Goal: Information Seeking & Learning: Learn about a topic

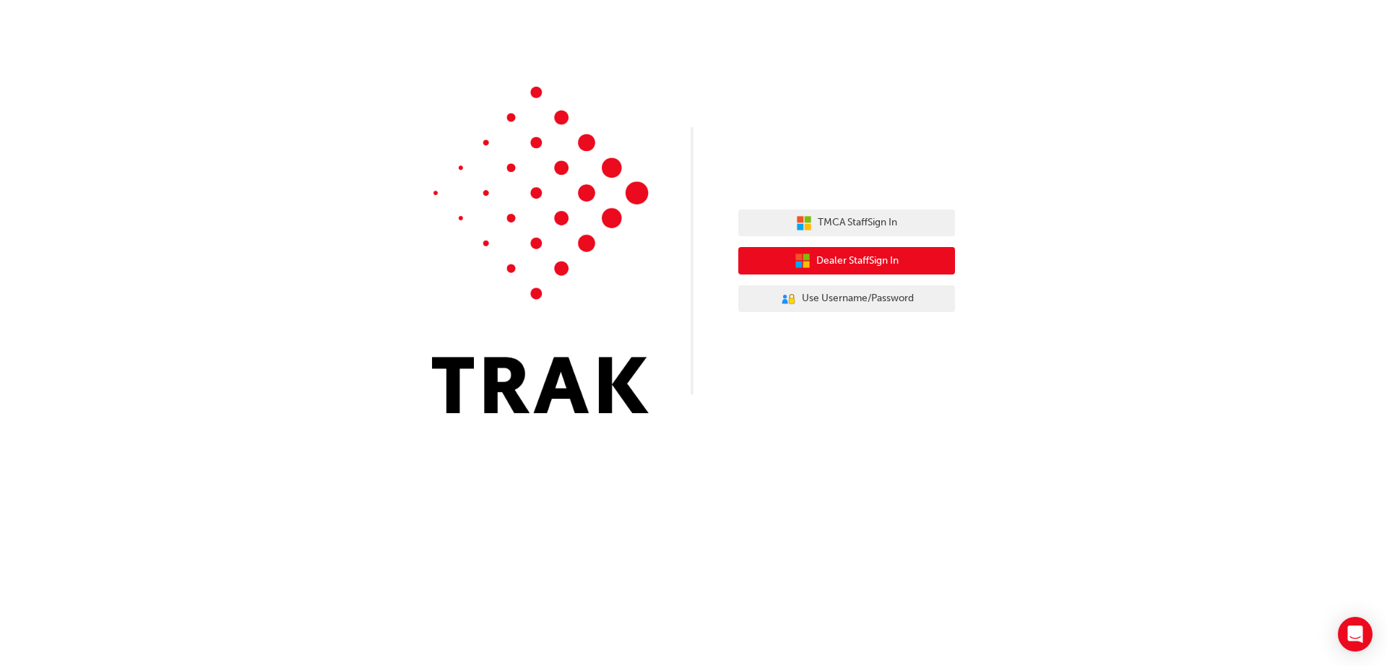
click at [889, 256] on span "Dealer Staff Sign In" at bounding box center [857, 261] width 82 height 17
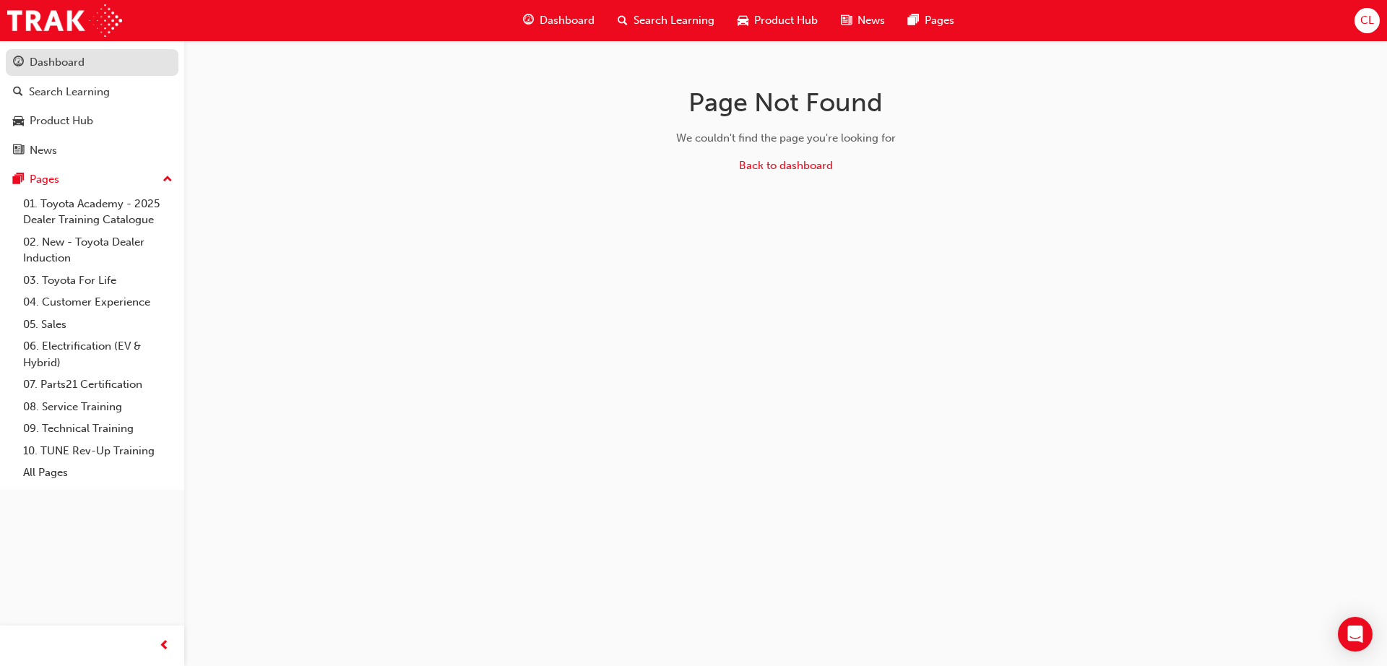
click at [92, 69] on div "Dashboard" at bounding box center [92, 62] width 158 height 18
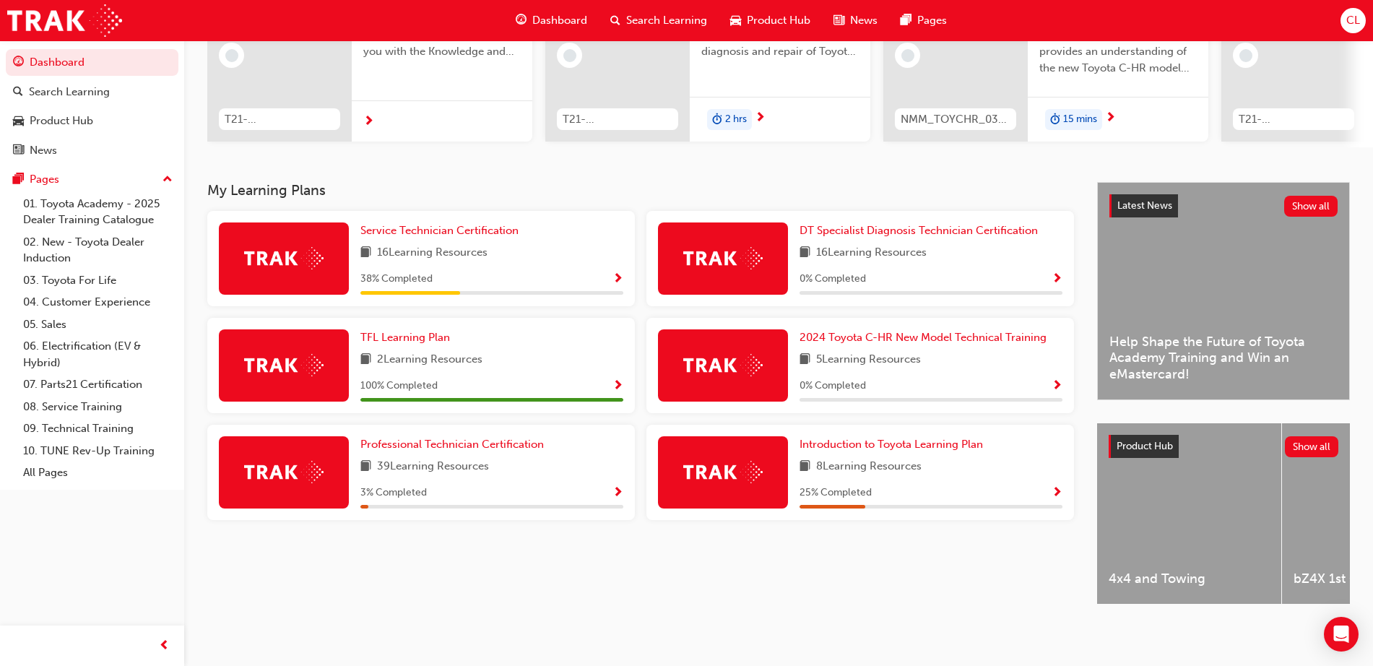
scroll to position [197, 0]
click at [455, 230] on span "Service Technician Certification" at bounding box center [439, 230] width 158 height 13
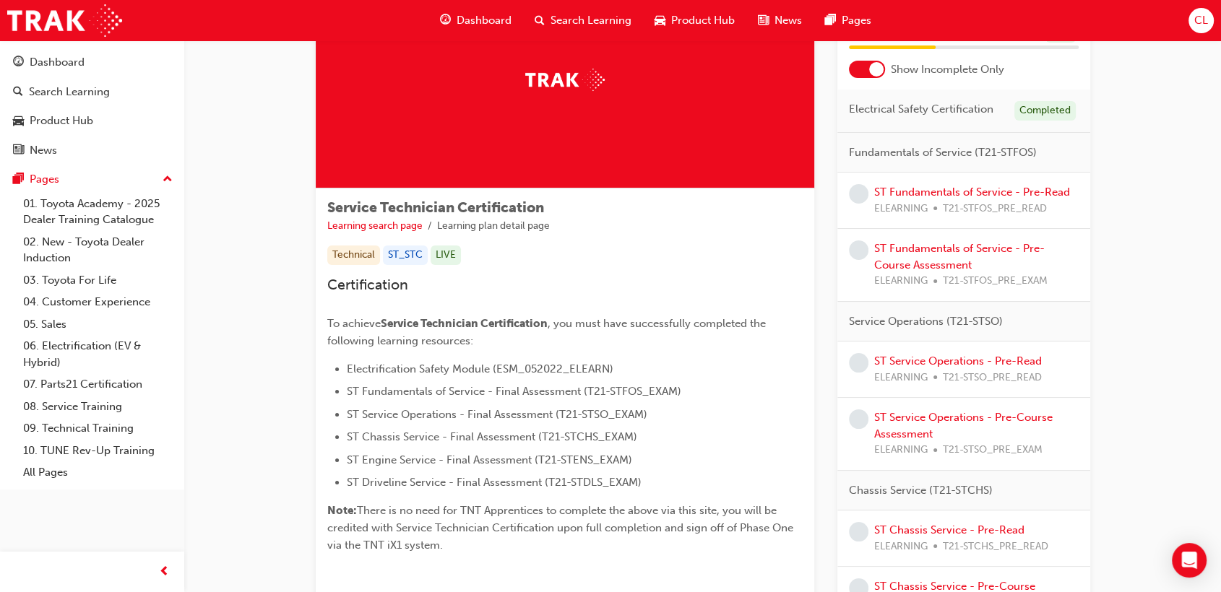
scroll to position [100, 0]
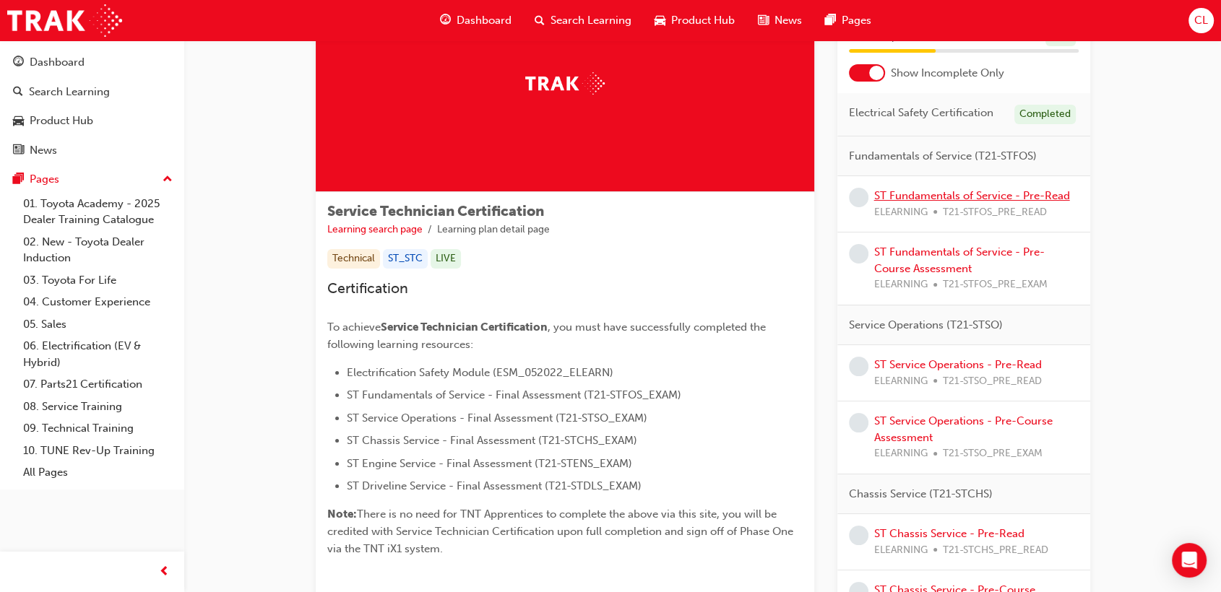
click at [887, 199] on link "ST Fundamentals of Service - Pre-Read" at bounding box center [972, 195] width 196 height 13
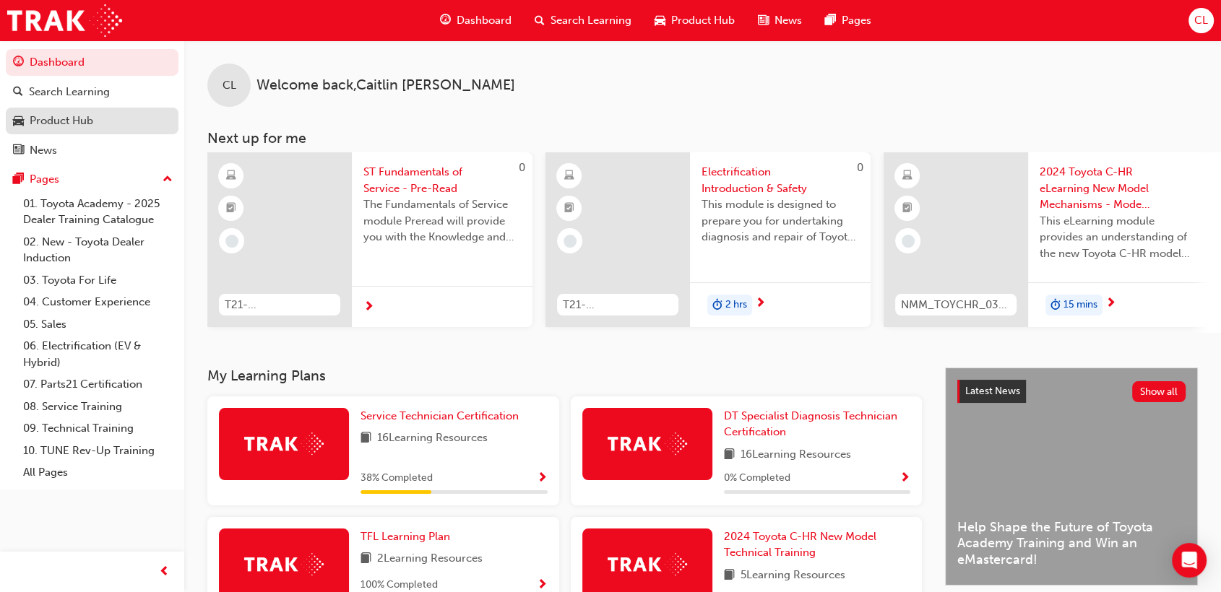
click at [74, 128] on div "Product Hub" at bounding box center [62, 121] width 64 height 17
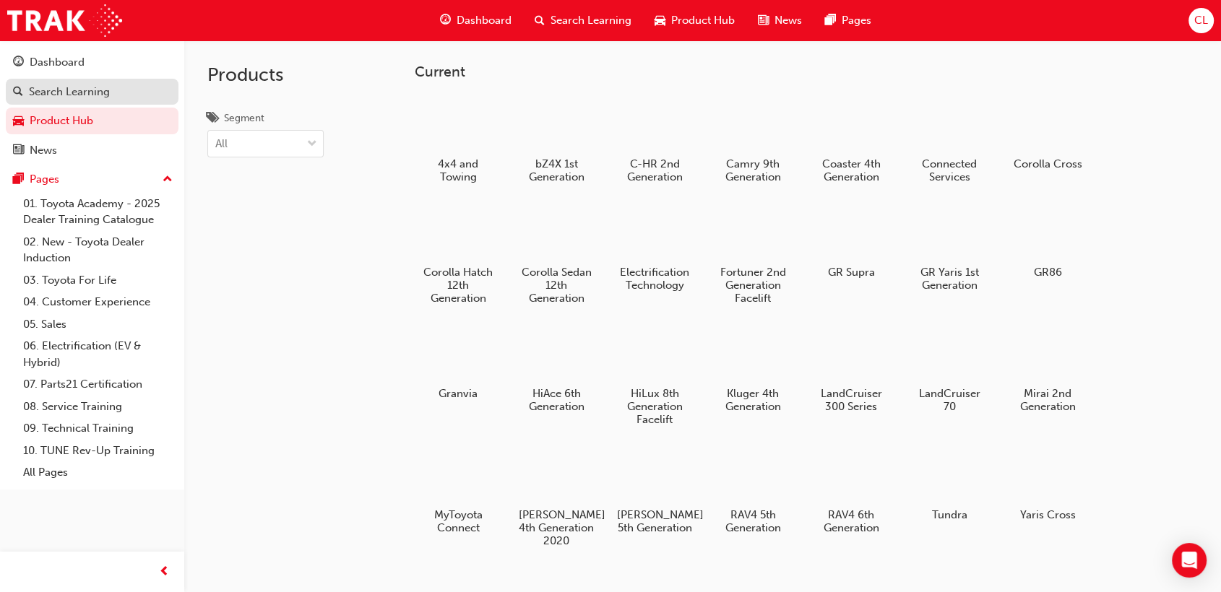
click at [132, 100] on div "Search Learning" at bounding box center [92, 92] width 158 height 18
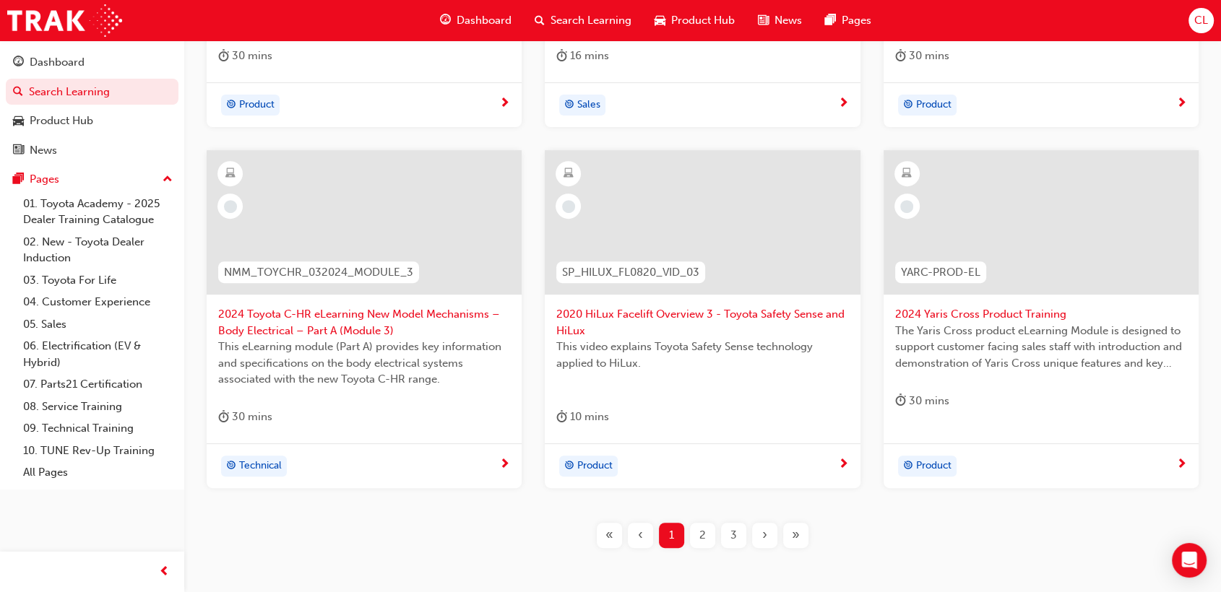
scroll to position [540, 0]
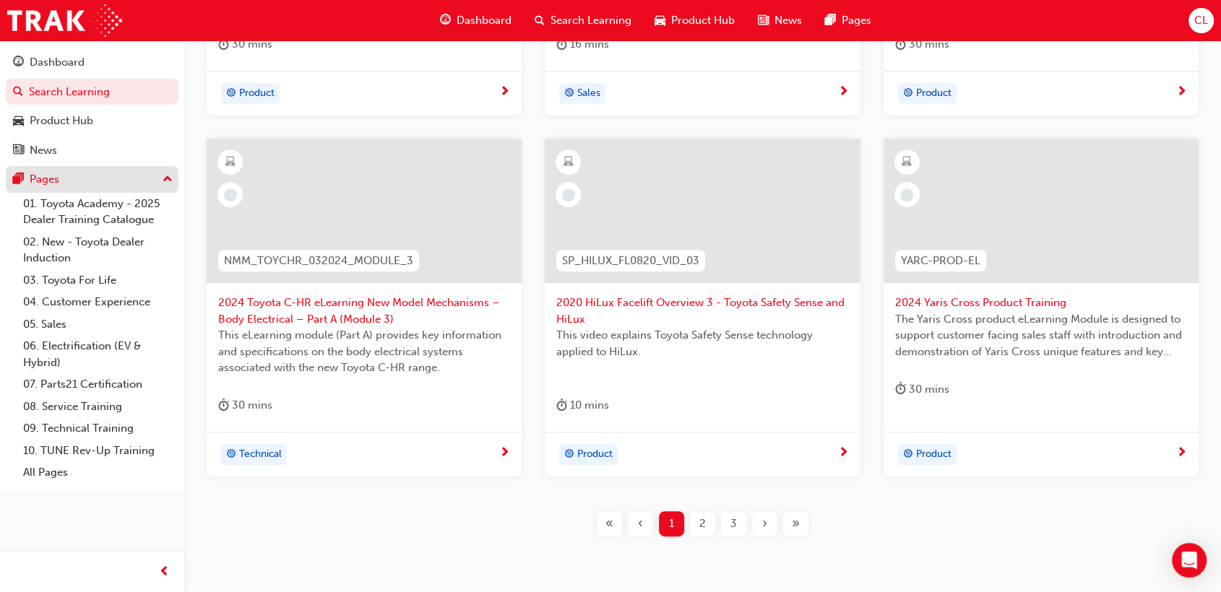
click at [83, 173] on div "Pages" at bounding box center [92, 179] width 158 height 18
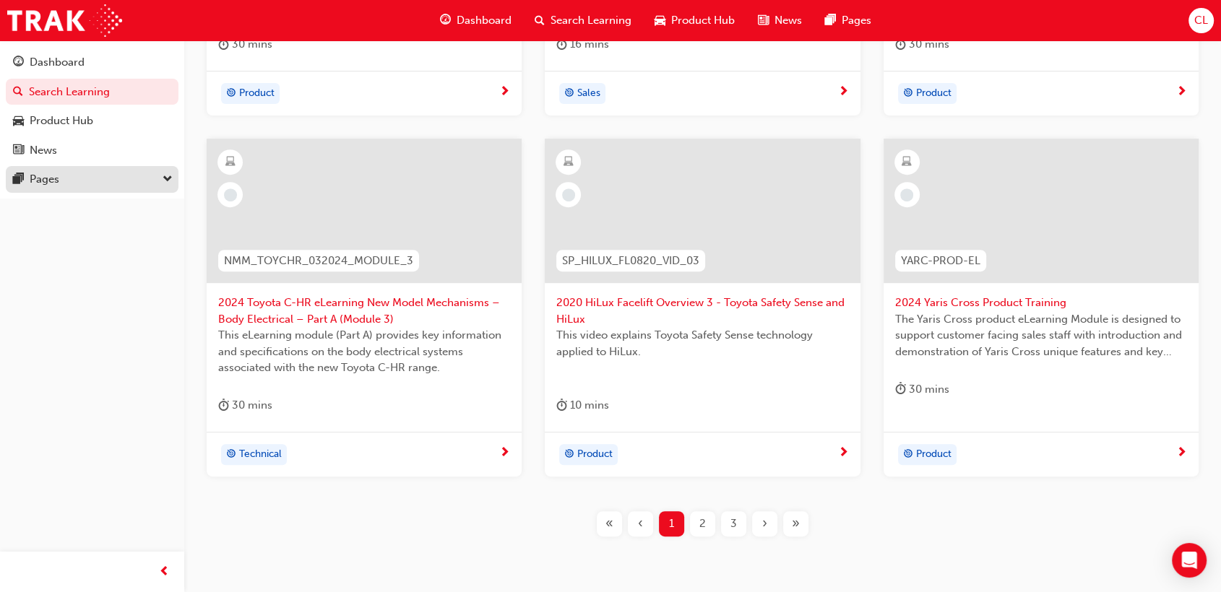
click at [83, 173] on div "Pages" at bounding box center [92, 179] width 158 height 18
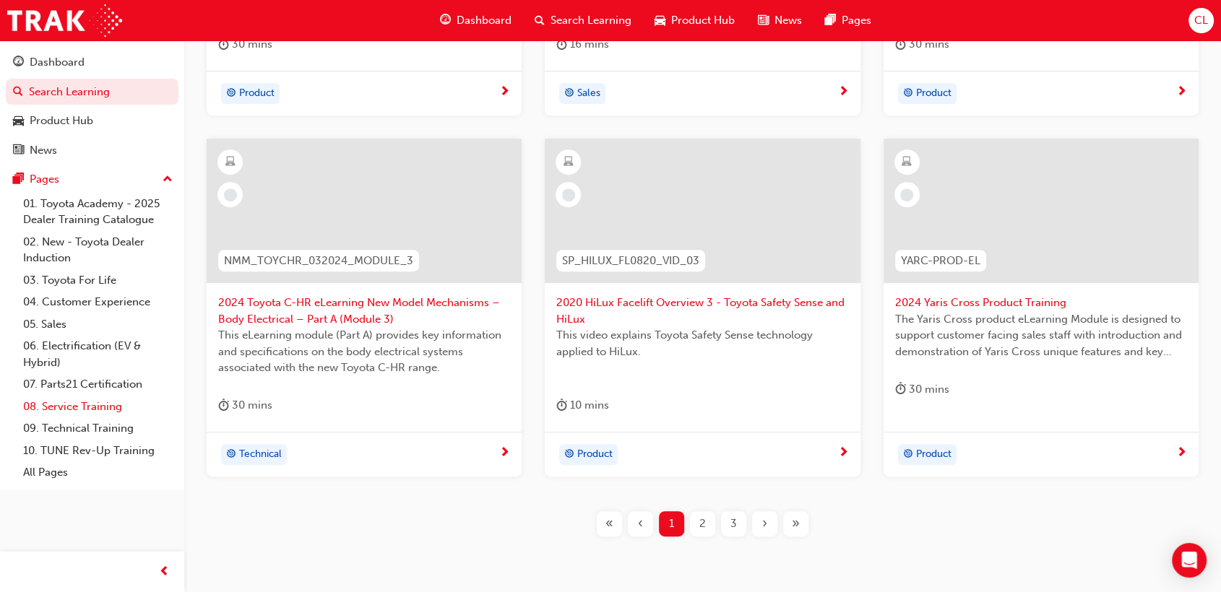
click at [103, 406] on link "08. Service Training" at bounding box center [97, 407] width 161 height 22
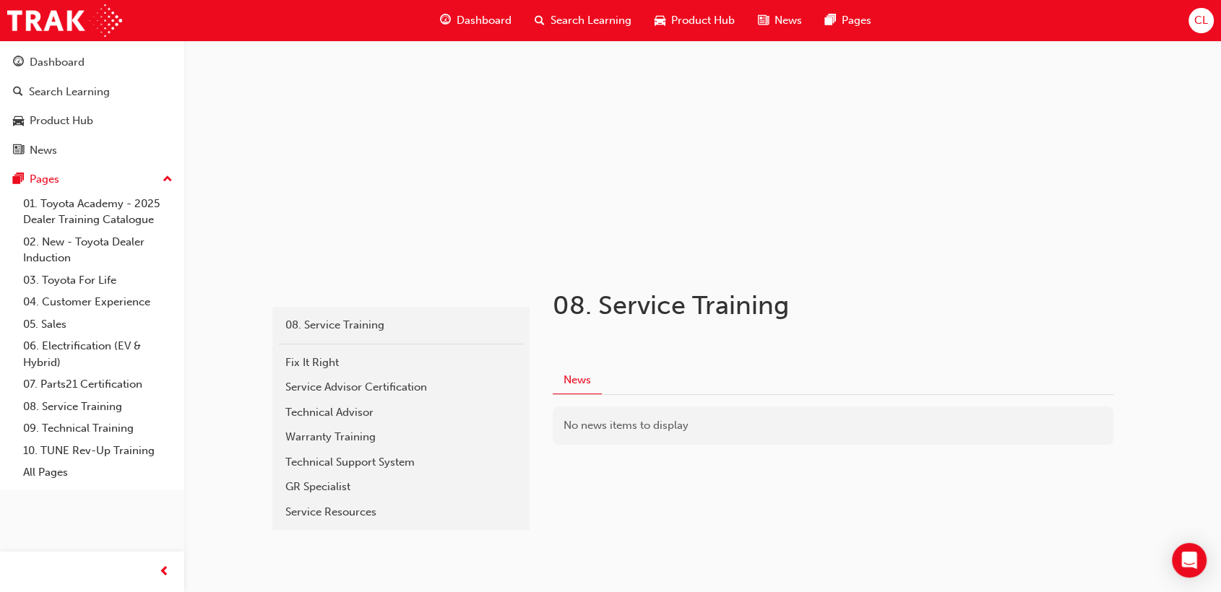
scroll to position [100, 0]
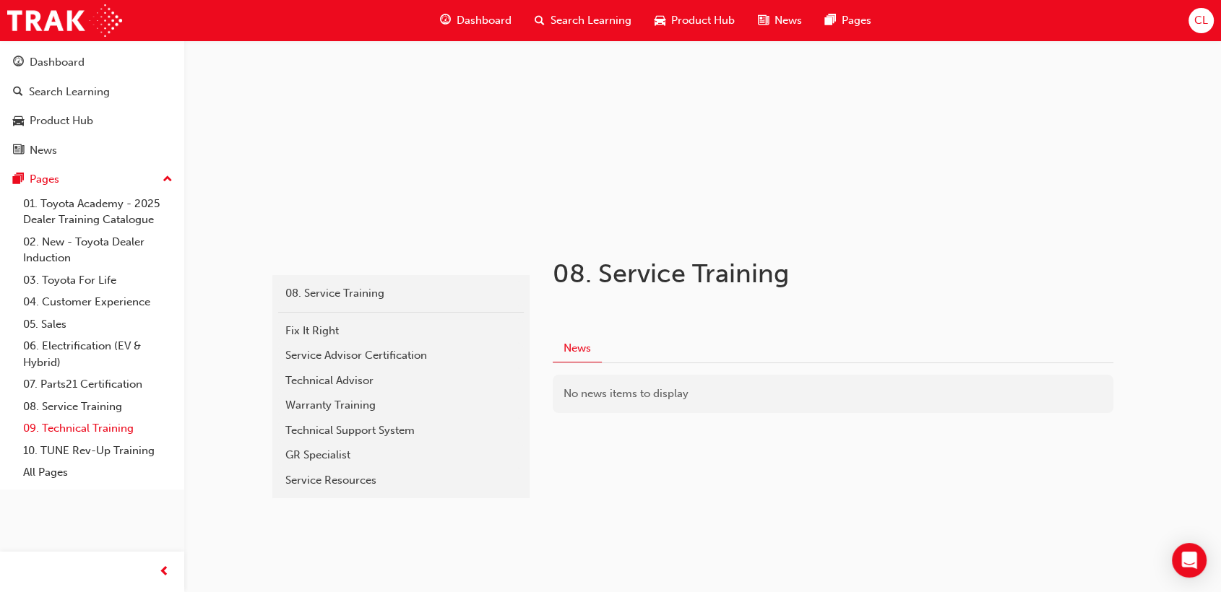
click at [90, 425] on link "09. Technical Training" at bounding box center [97, 429] width 161 height 22
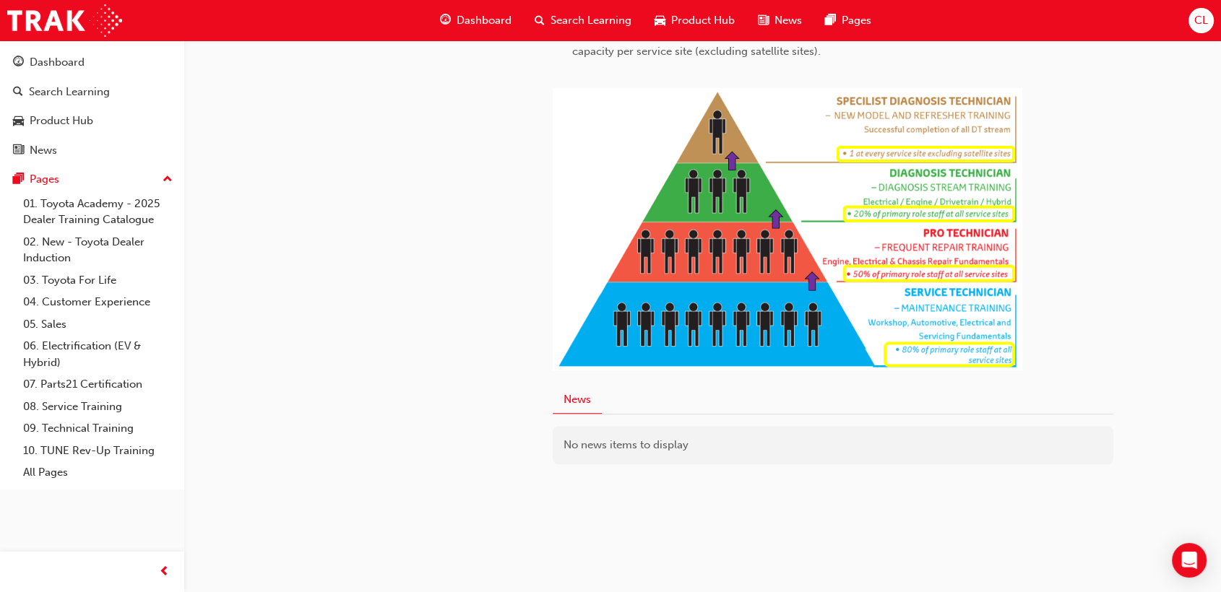
scroll to position [787, 0]
click at [559, 25] on span "Search Learning" at bounding box center [590, 20] width 81 height 17
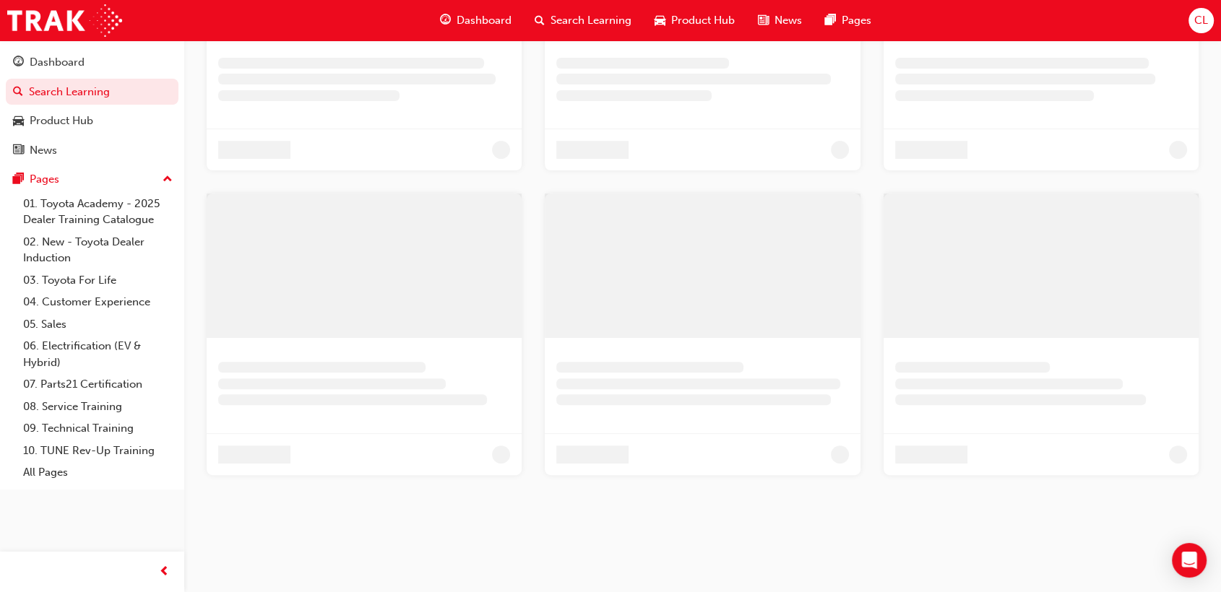
scroll to position [601, 0]
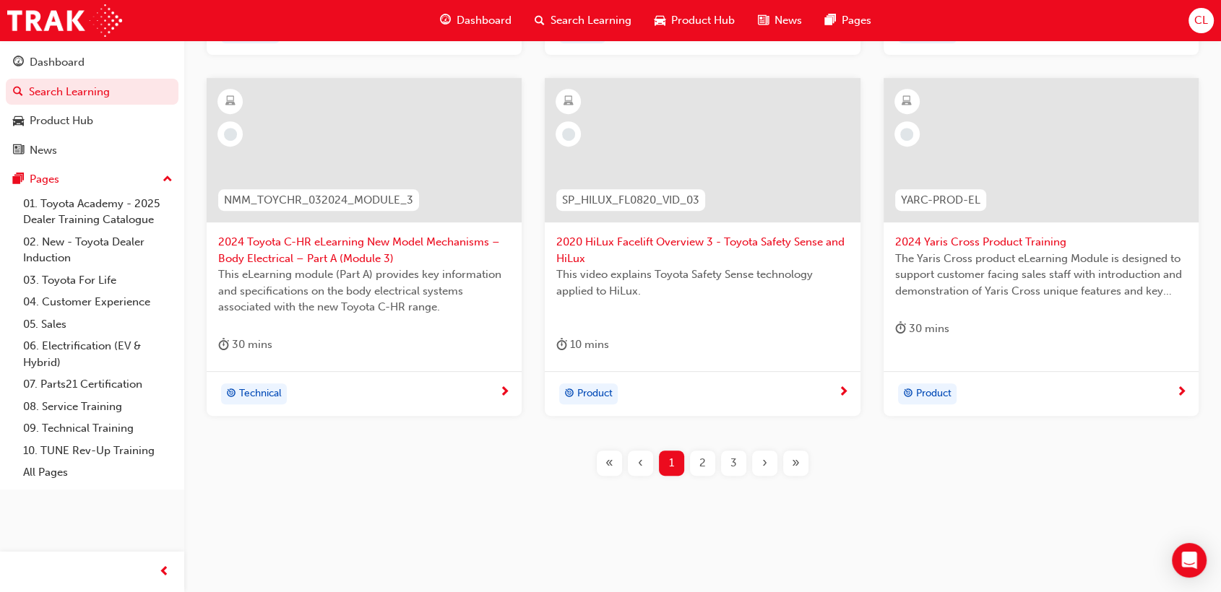
click at [561, 17] on span "Search Learning" at bounding box center [590, 20] width 81 height 17
click at [367, 238] on span "2024 Toyota C-HR eLearning New Model Mechanisms – Body Electrical – Part A (Mod…" at bounding box center [364, 250] width 292 height 33
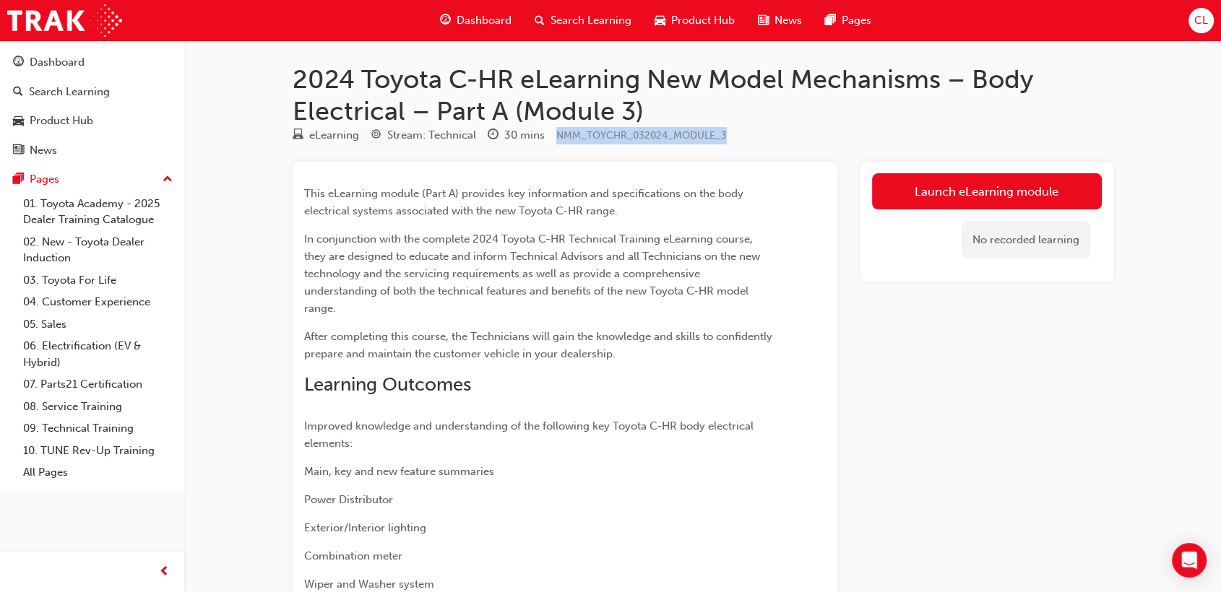
drag, startPoint x: 724, startPoint y: 133, endPoint x: 554, endPoint y: 134, distance: 169.8
click at [554, 134] on div "eLearning Stream: Technical 30 mins NMM_TOYCHR_032024_MODULE_3" at bounding box center [703, 138] width 821 height 24
copy span "NMM_TOYCHR_032024_MODULE_3"
click at [594, 23] on span "Search Learning" at bounding box center [590, 20] width 81 height 17
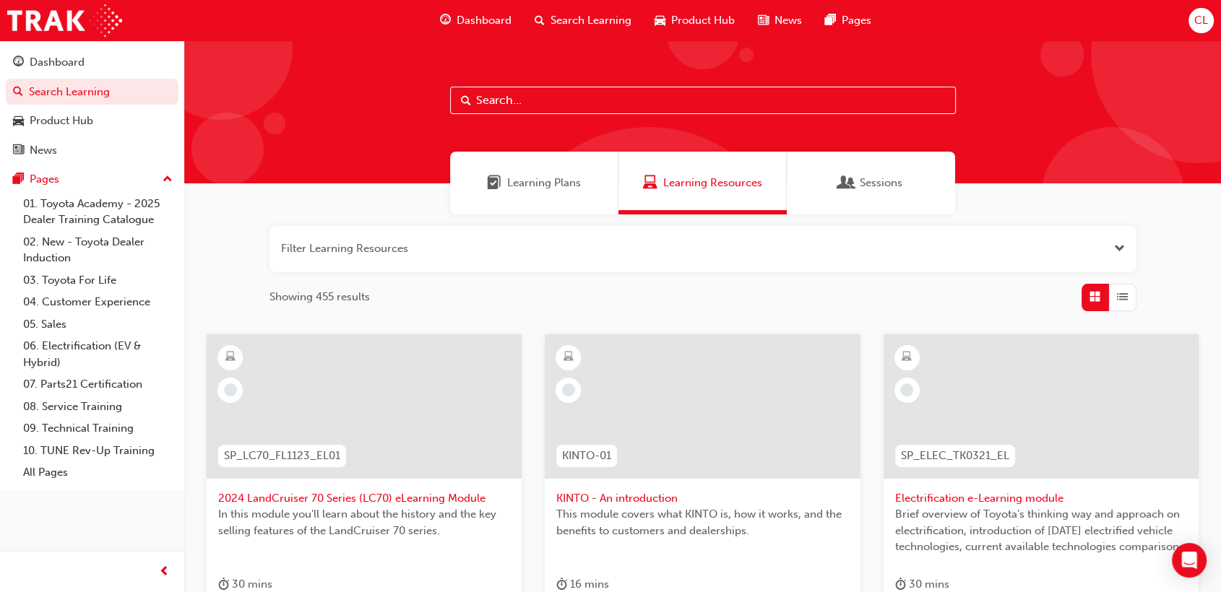
click at [573, 105] on input "text" at bounding box center [703, 100] width 506 height 27
click at [701, 22] on span "Product Hub" at bounding box center [703, 20] width 64 height 17
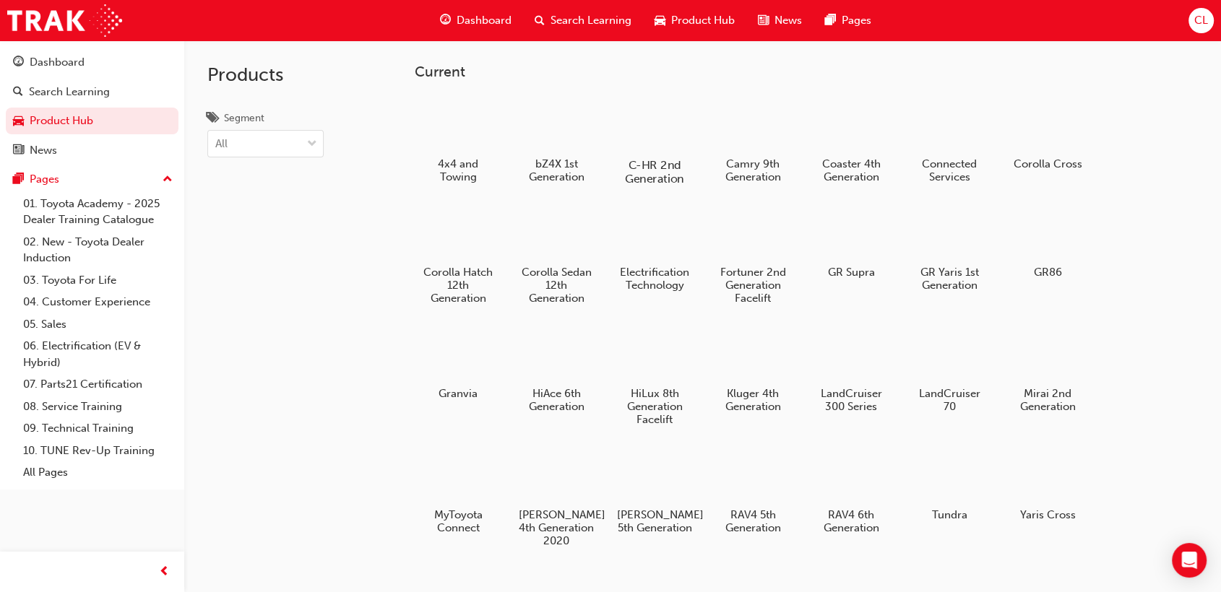
click at [660, 129] on div at bounding box center [654, 123] width 80 height 57
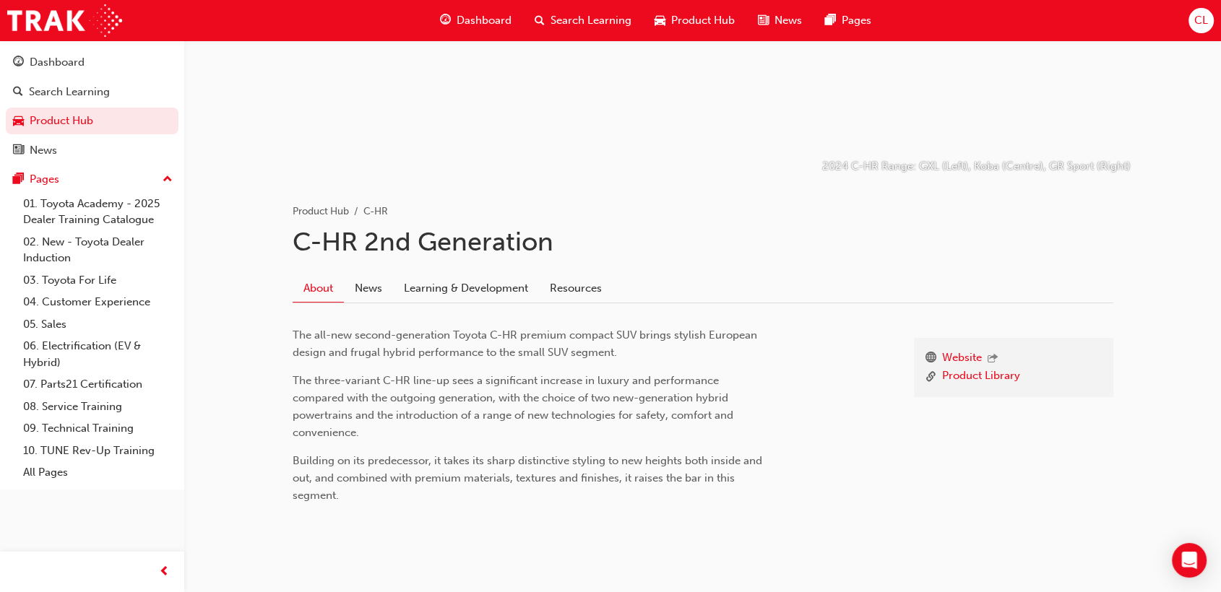
scroll to position [177, 0]
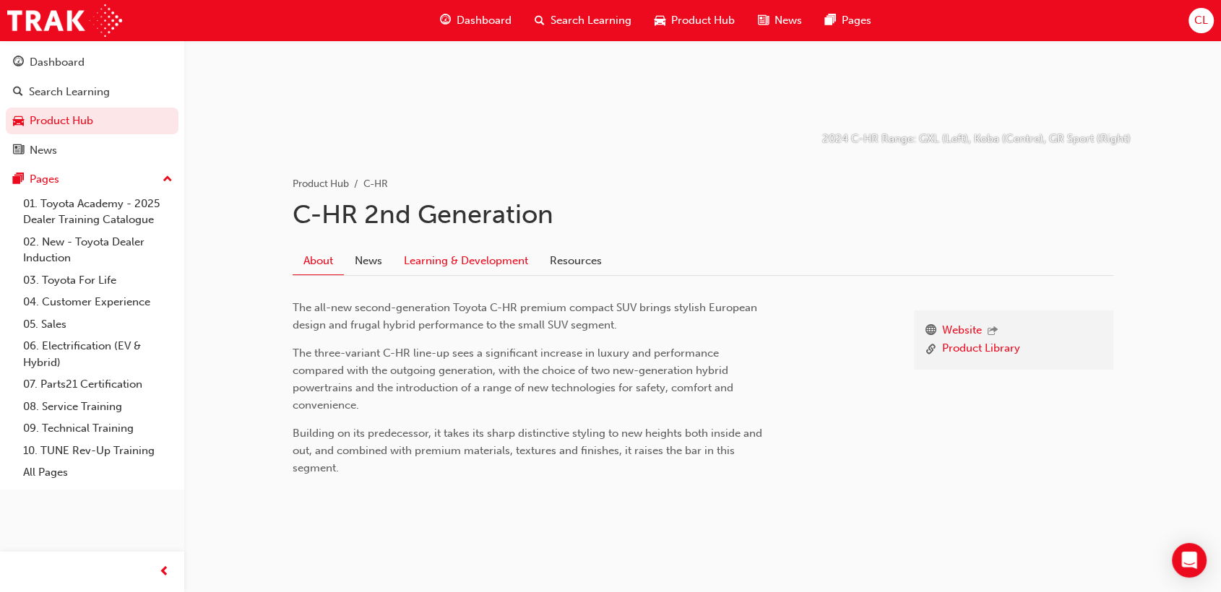
click at [511, 259] on link "Learning & Development" at bounding box center [466, 260] width 146 height 27
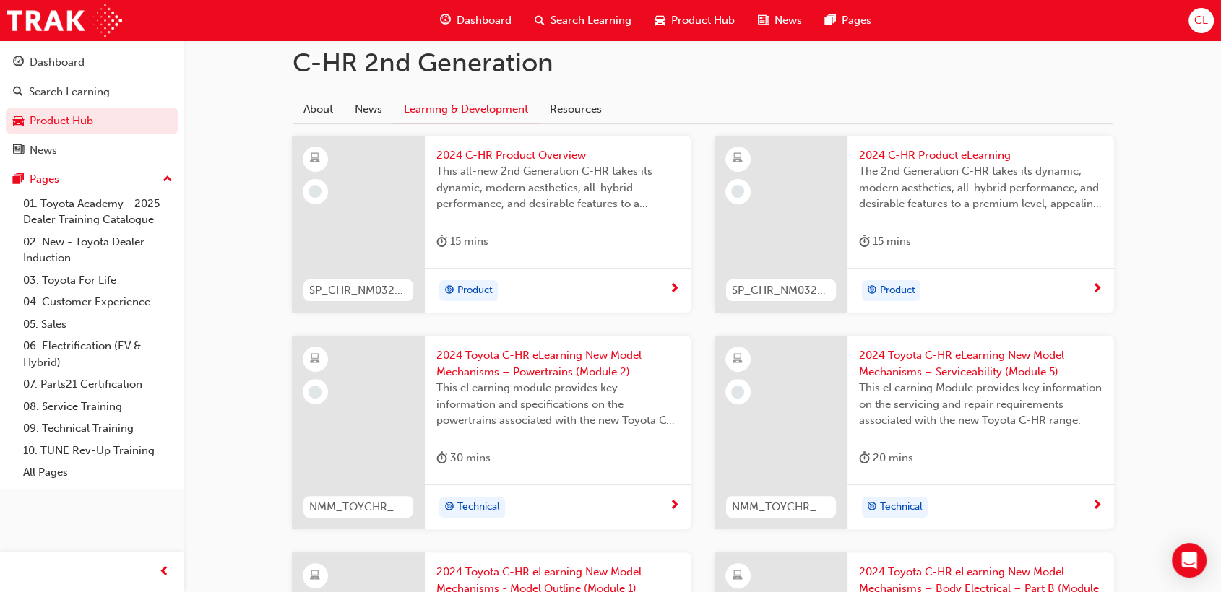
scroll to position [364, 0]
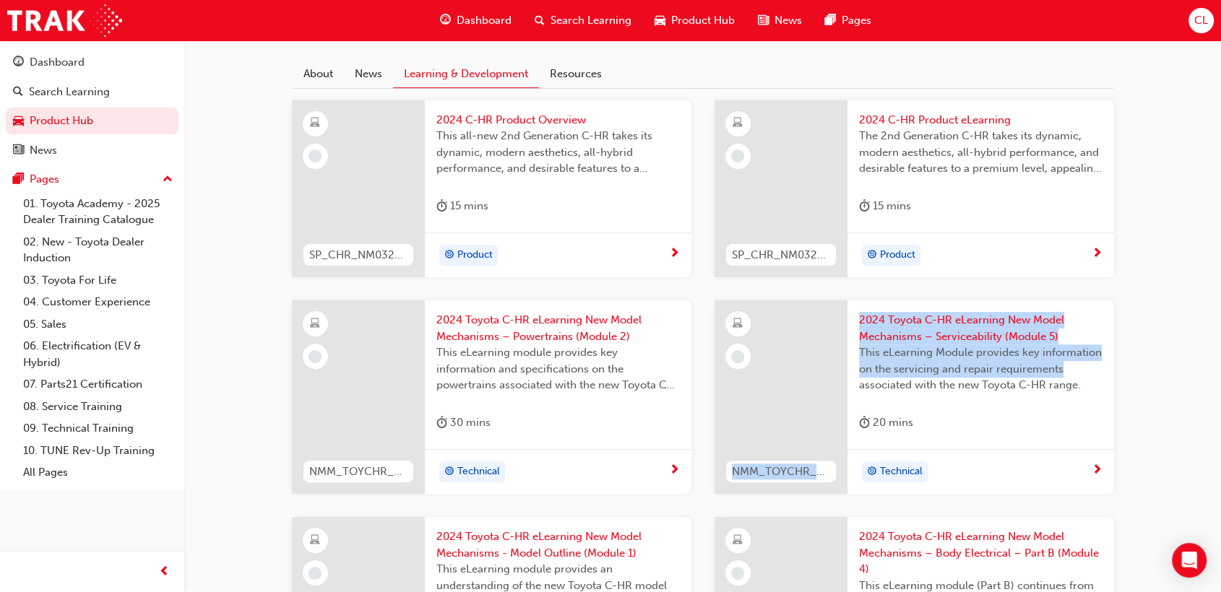
drag, startPoint x: 1211, startPoint y: 372, endPoint x: 800, endPoint y: 410, distance: 412.8
click at [800, 410] on div "2024 C-HR Range: GXL (Left), Koba (Centre), GR Sport (Right) Product Hub C-HR C…" at bounding box center [702, 352] width 1037 height 1353
click at [615, 530] on span "2024 Toyota C-HR eLearning New Model Mechanisms - Model Outline (Module 1)" at bounding box center [557, 545] width 243 height 33
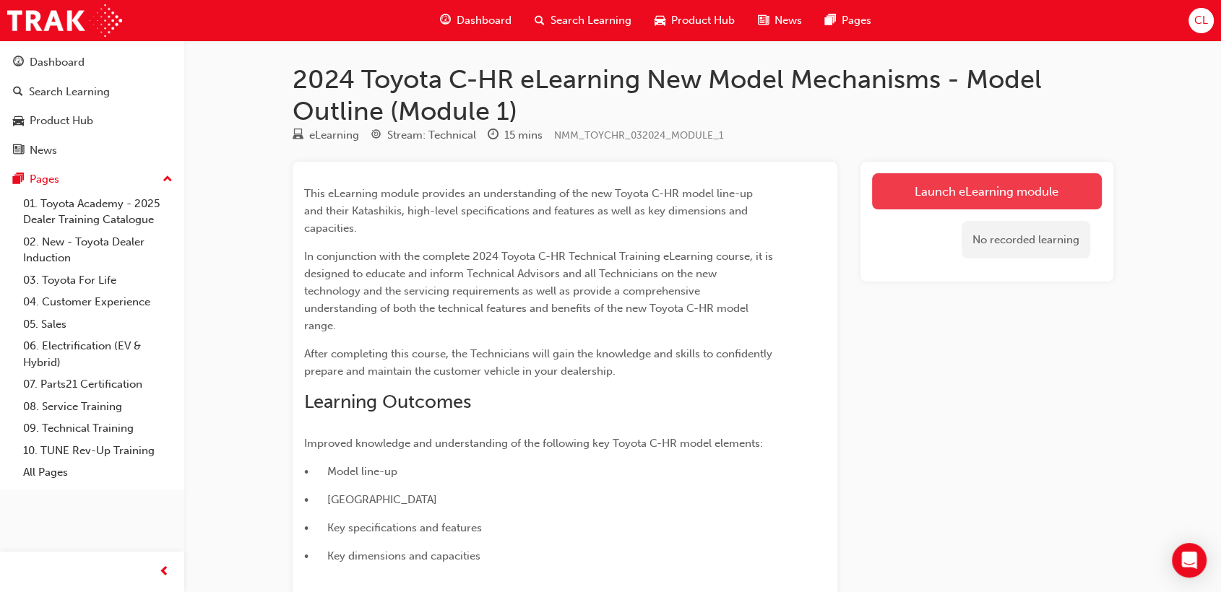
click at [967, 181] on link "Launch eLearning module" at bounding box center [987, 191] width 230 height 36
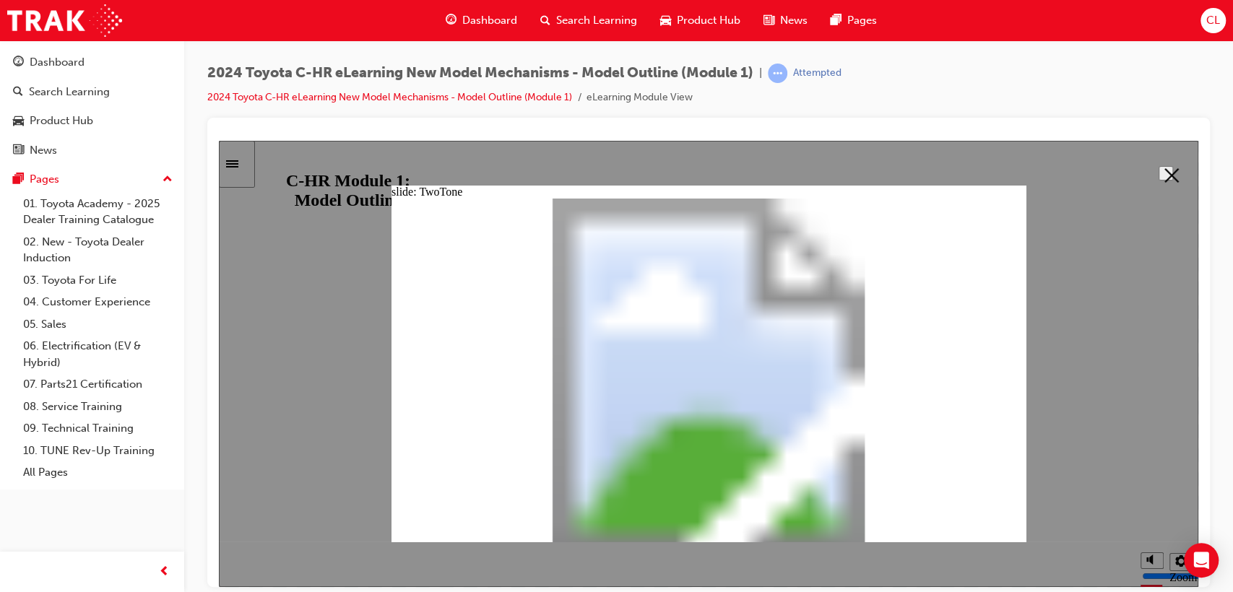
click at [1164, 180] on button "Close" at bounding box center [1166, 172] width 14 height 14
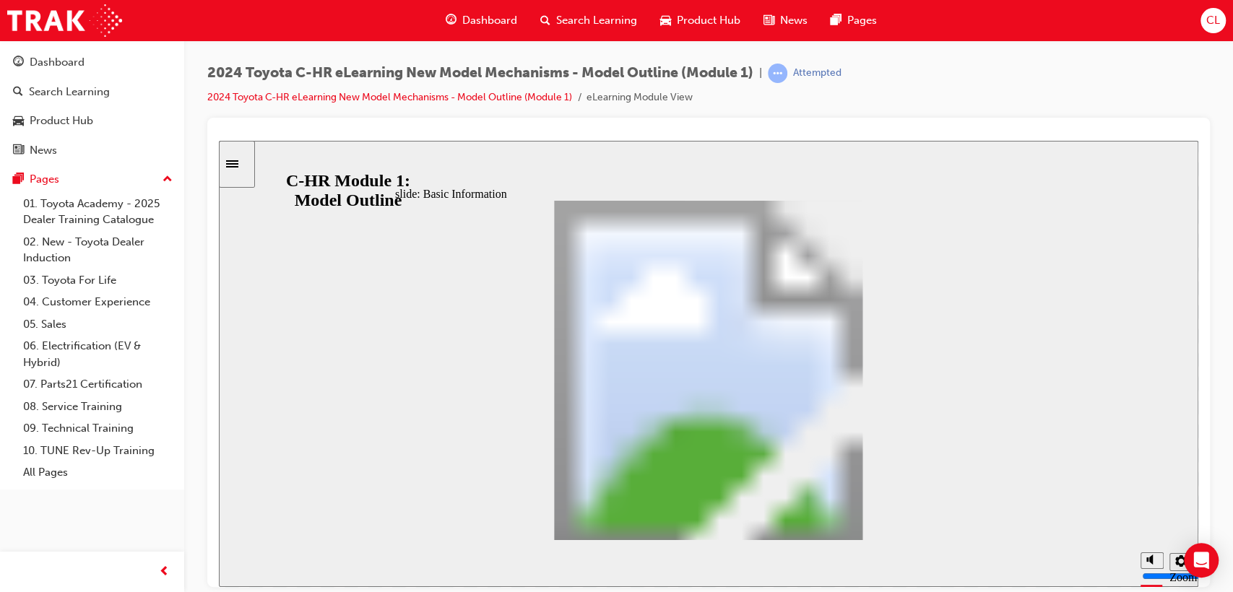
scroll to position [222, 0]
drag, startPoint x: 897, startPoint y: 355, endPoint x: 888, endPoint y: 444, distance: 88.6
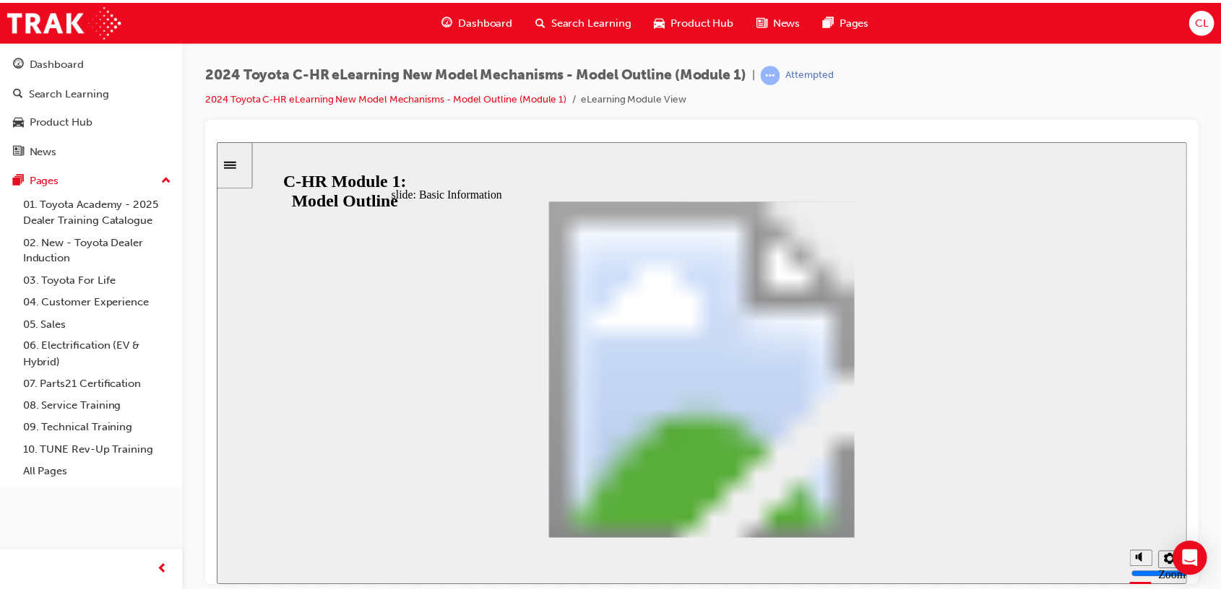
scroll to position [346, 0]
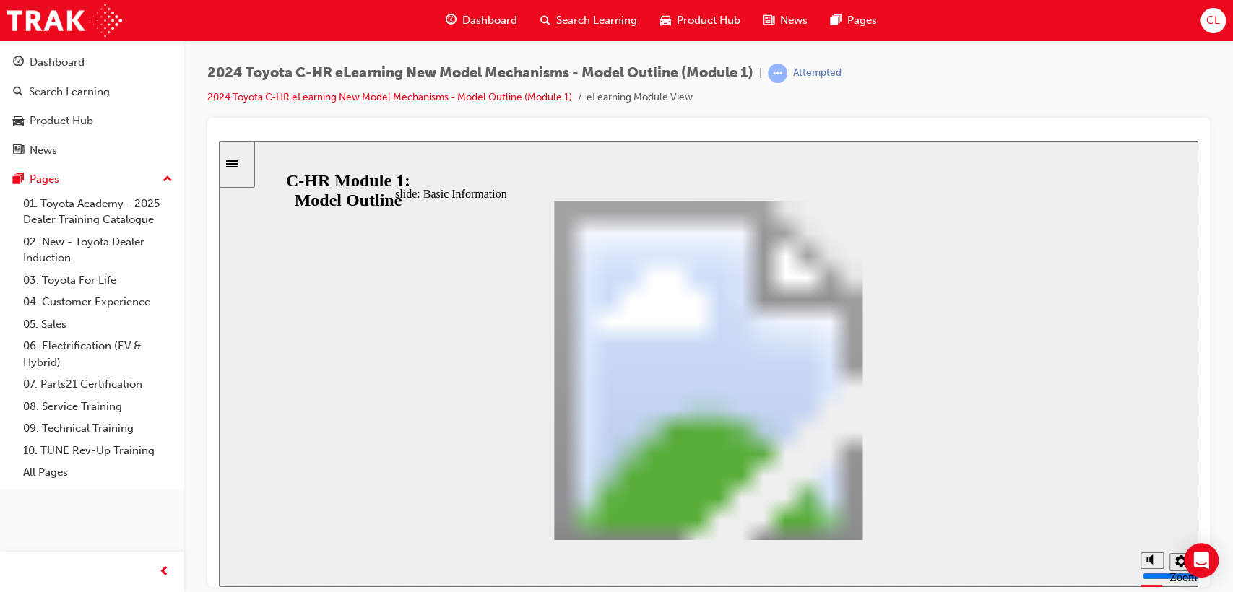
drag, startPoint x: 897, startPoint y: 436, endPoint x: 900, endPoint y: 501, distance: 65.8
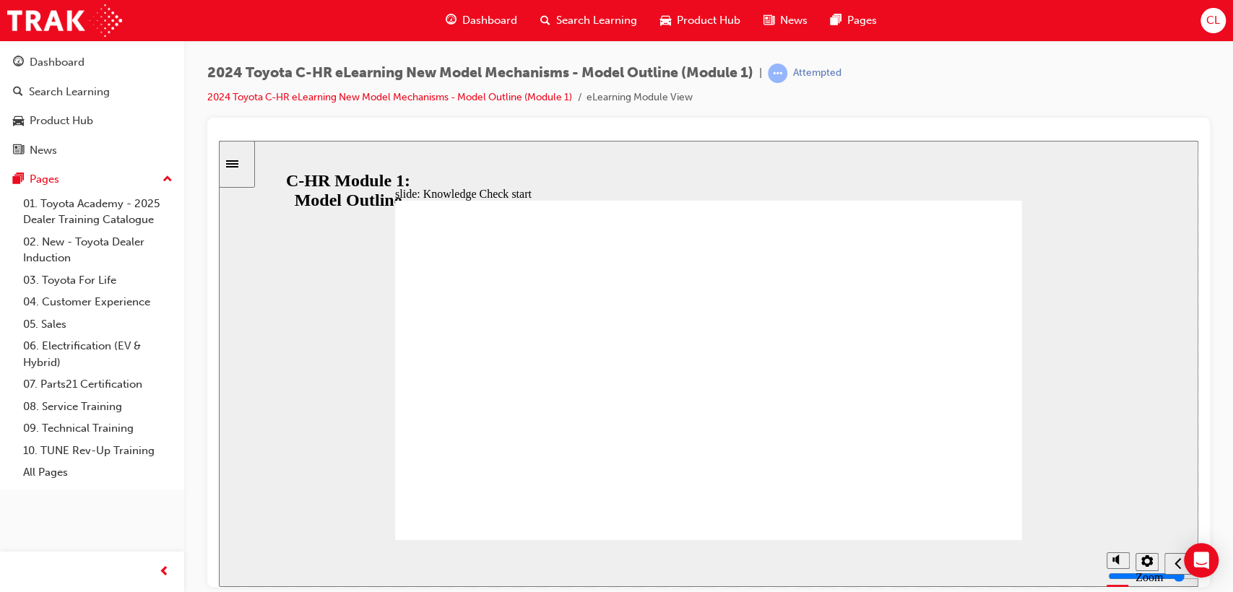
radio input "false"
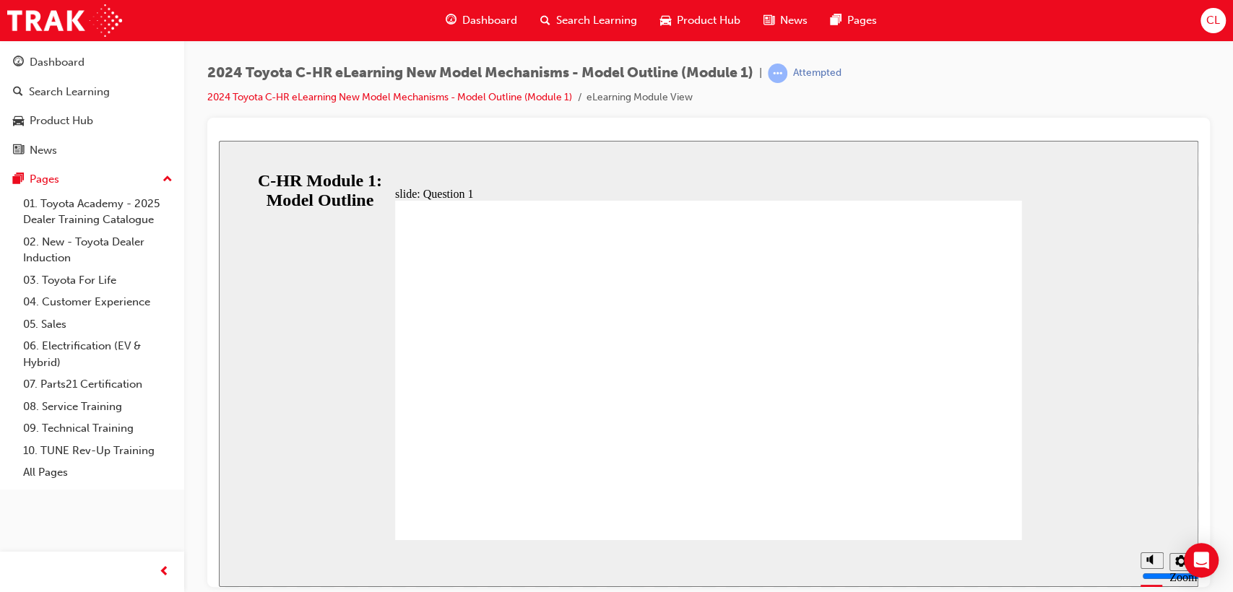
radio input "true"
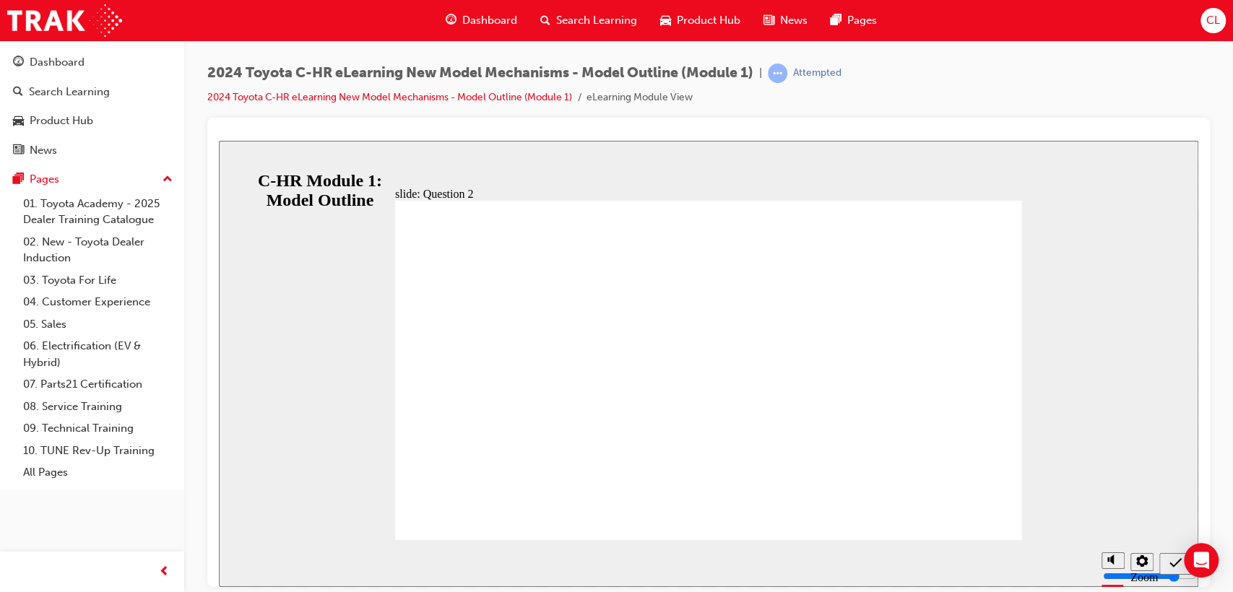
radio input "true"
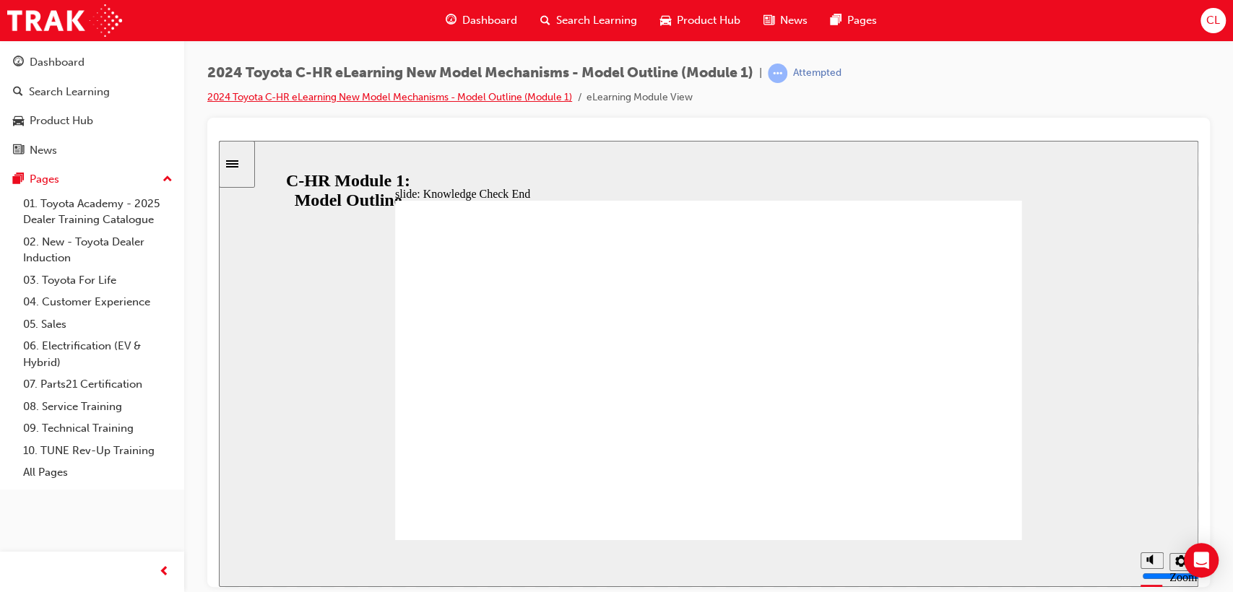
click at [553, 98] on link "2024 Toyota C-HR eLearning New Model Mechanisms - Model Outline (Module 1)" at bounding box center [389, 97] width 365 height 12
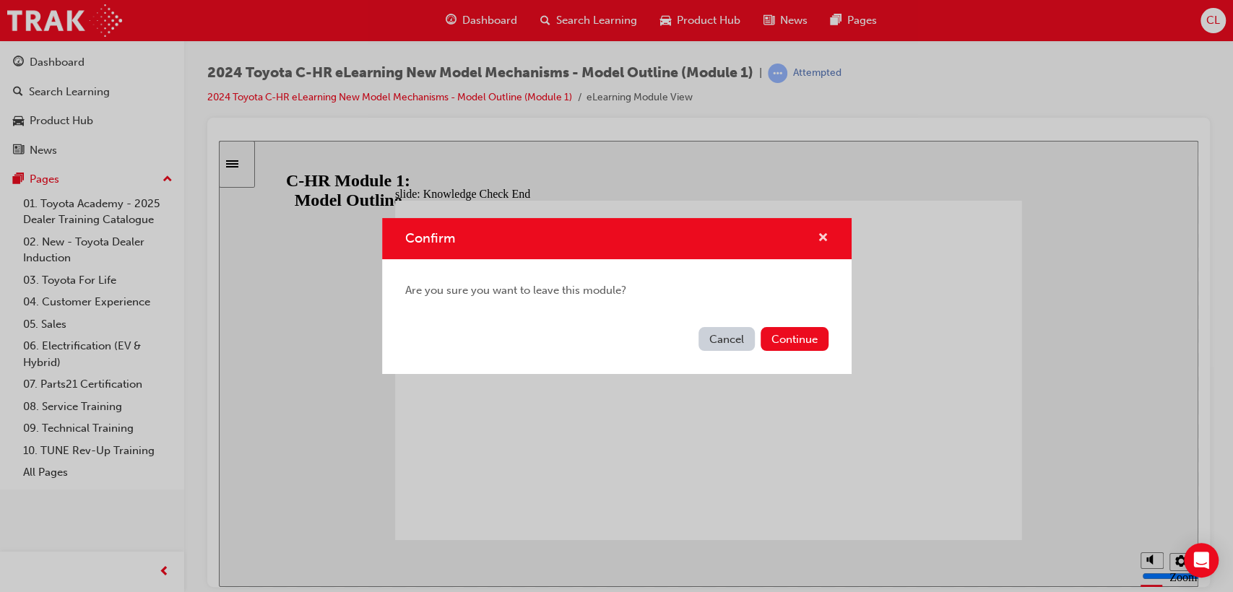
click at [821, 243] on span "cross-icon" at bounding box center [823, 239] width 11 height 13
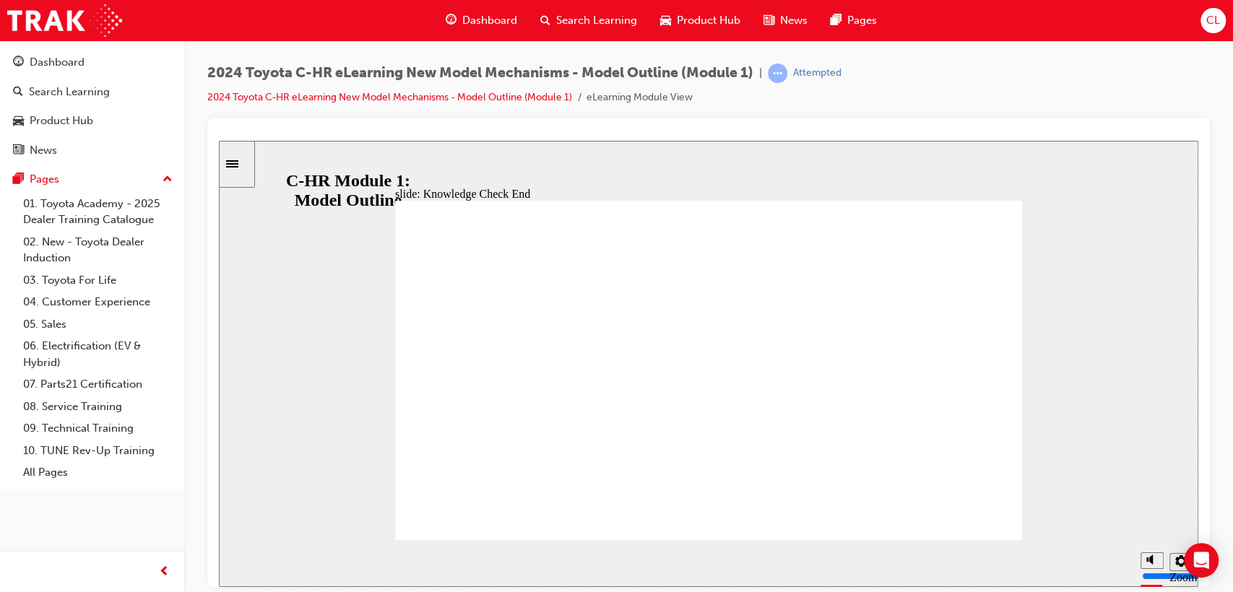
click at [784, 77] on span "learningRecordVerb_ATTEMPT-icon" at bounding box center [778, 74] width 20 height 20
click at [241, 162] on icon "Sidebar Toggle" at bounding box center [237, 162] width 22 height 9
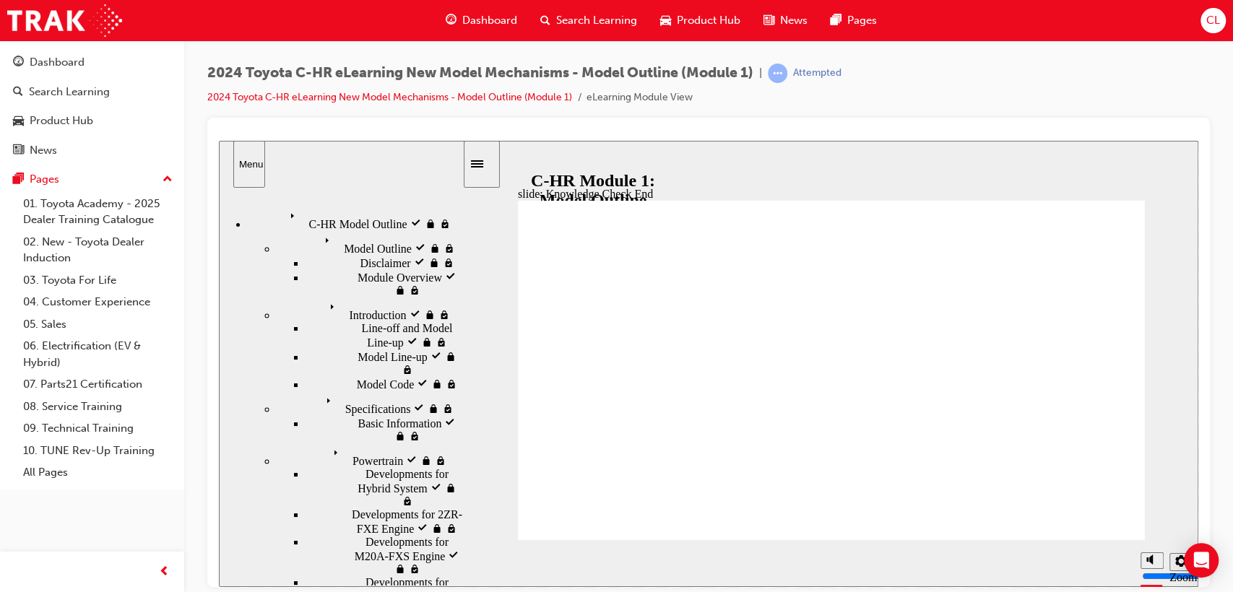
drag, startPoint x: 289, startPoint y: 218, endPoint x: 380, endPoint y: 220, distance: 91.0
click at [380, 220] on div "C-HR Model Outline visited C-HR Model Outline" at bounding box center [355, 218] width 215 height 25
drag, startPoint x: 393, startPoint y: 244, endPoint x: 410, endPoint y: 276, distance: 36.2
click at [396, 281] on ul "Model Outline visited Model Outline Disclaimer visited Disclaimer" at bounding box center [355, 555] width 215 height 650
drag, startPoint x: 540, startPoint y: 250, endPoint x: 566, endPoint y: 253, distance: 26.2
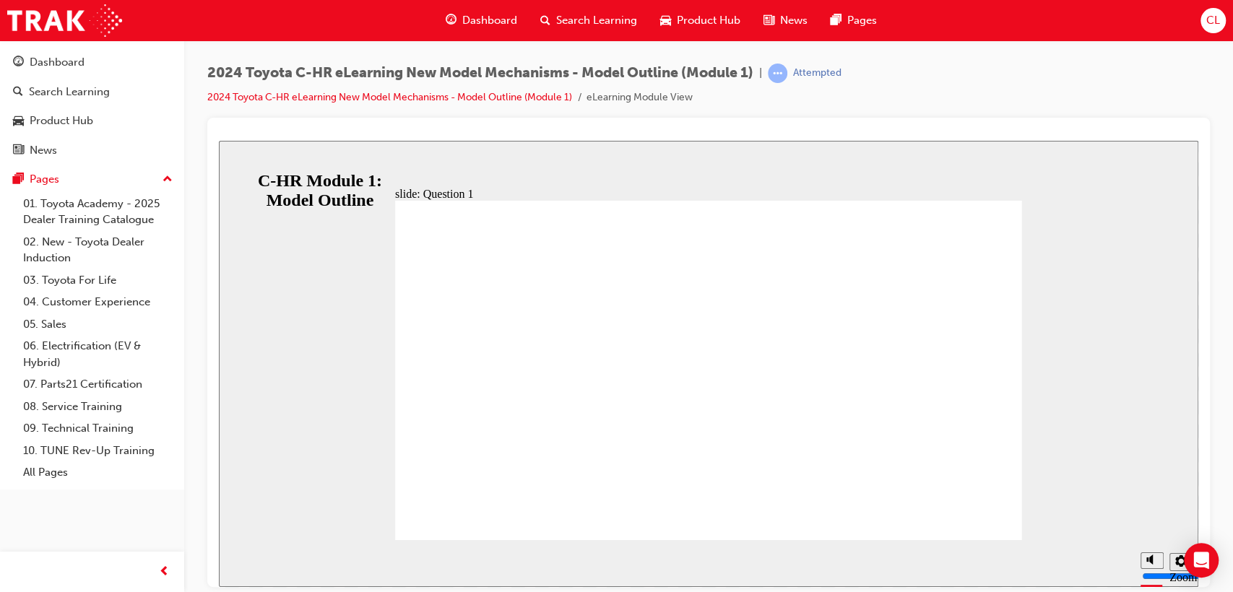
radio input "false"
radio input "true"
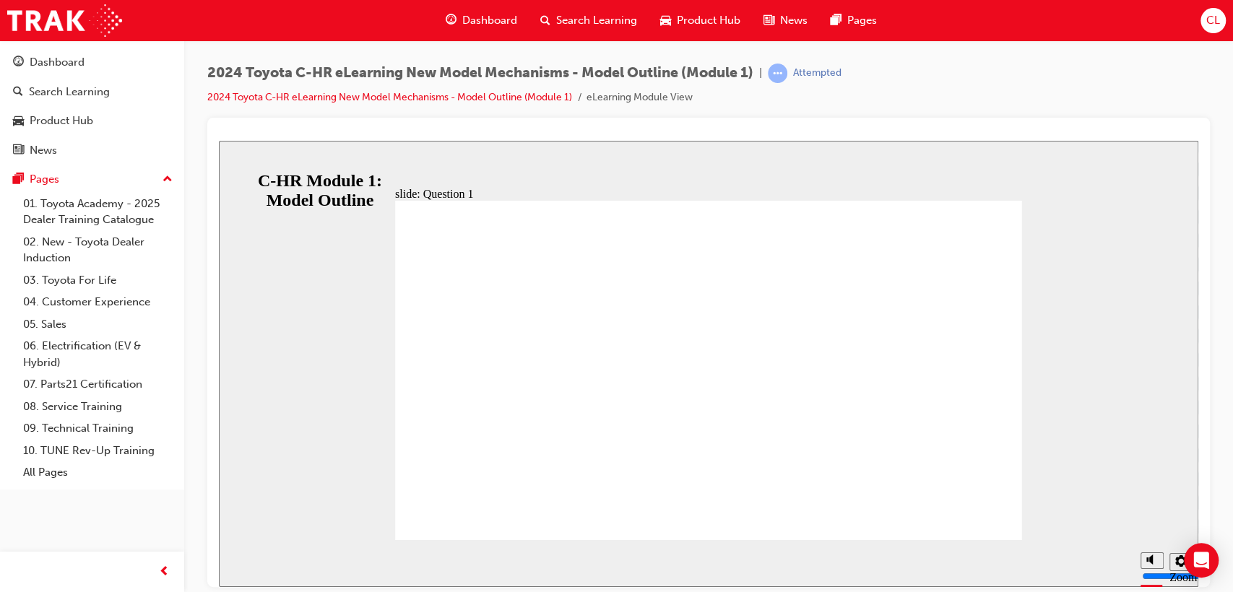
radio input "true"
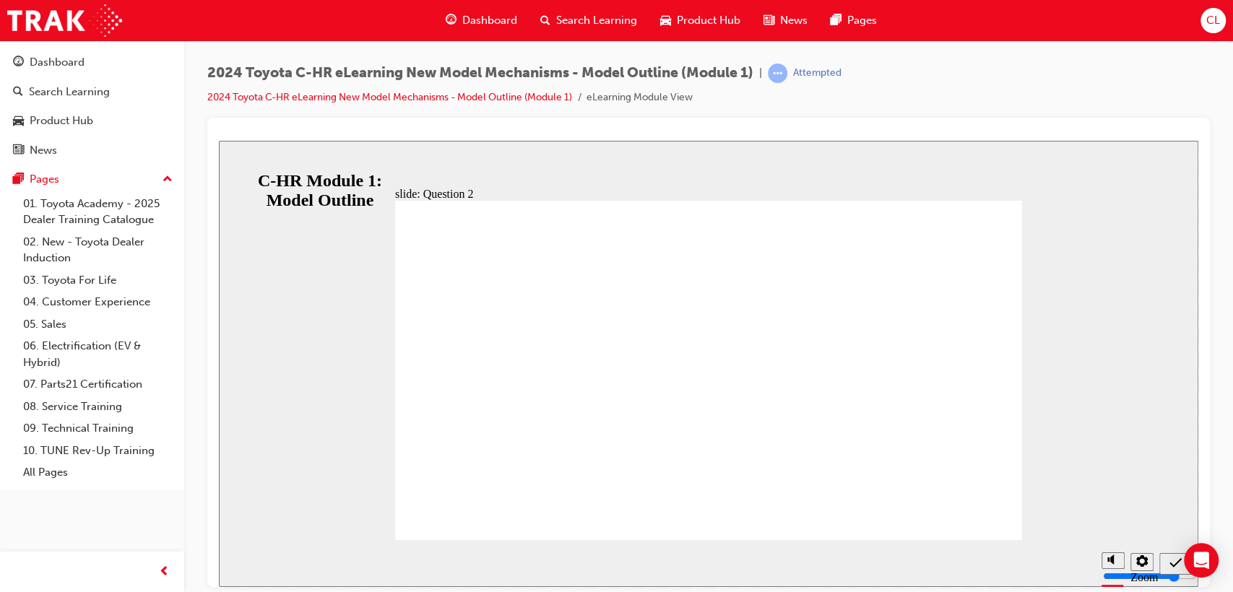
radio input "true"
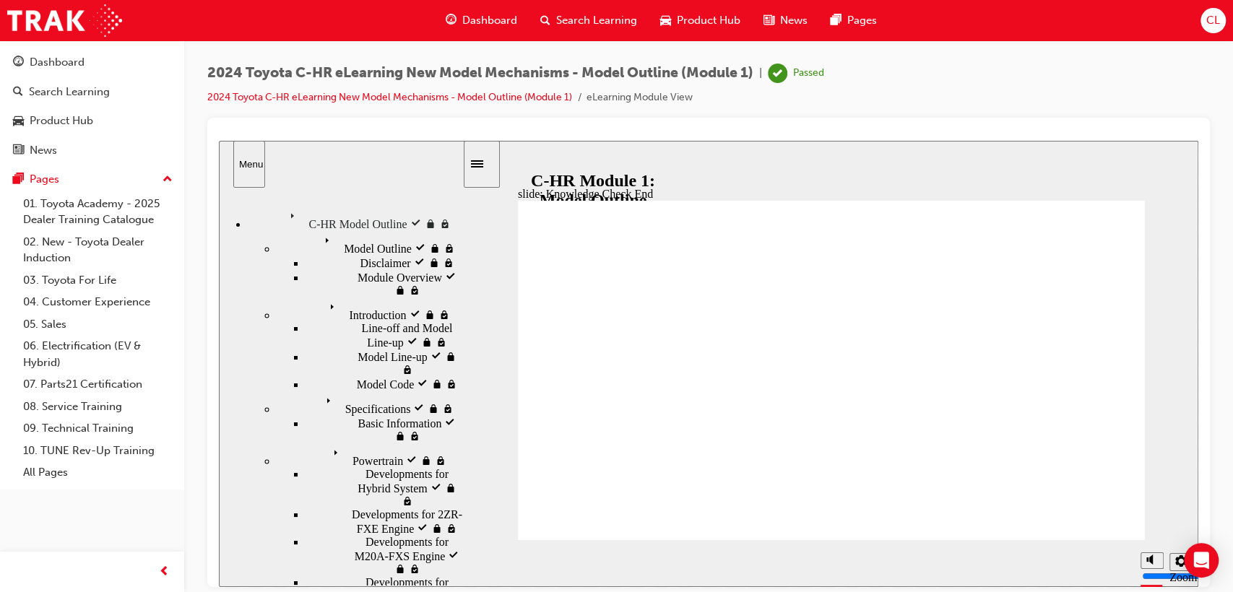
click at [503, 96] on link "2024 Toyota C-HR eLearning New Model Mechanisms - Model Outline (Module 1)" at bounding box center [389, 97] width 365 height 12
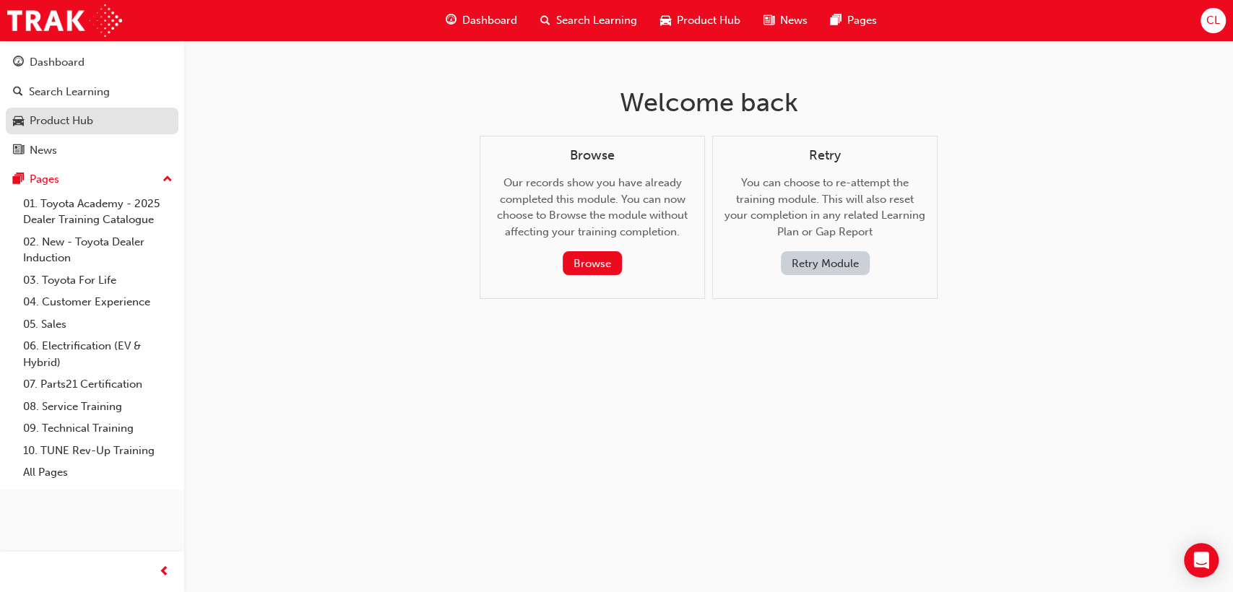
click at [62, 110] on link "Product Hub" at bounding box center [92, 121] width 173 height 27
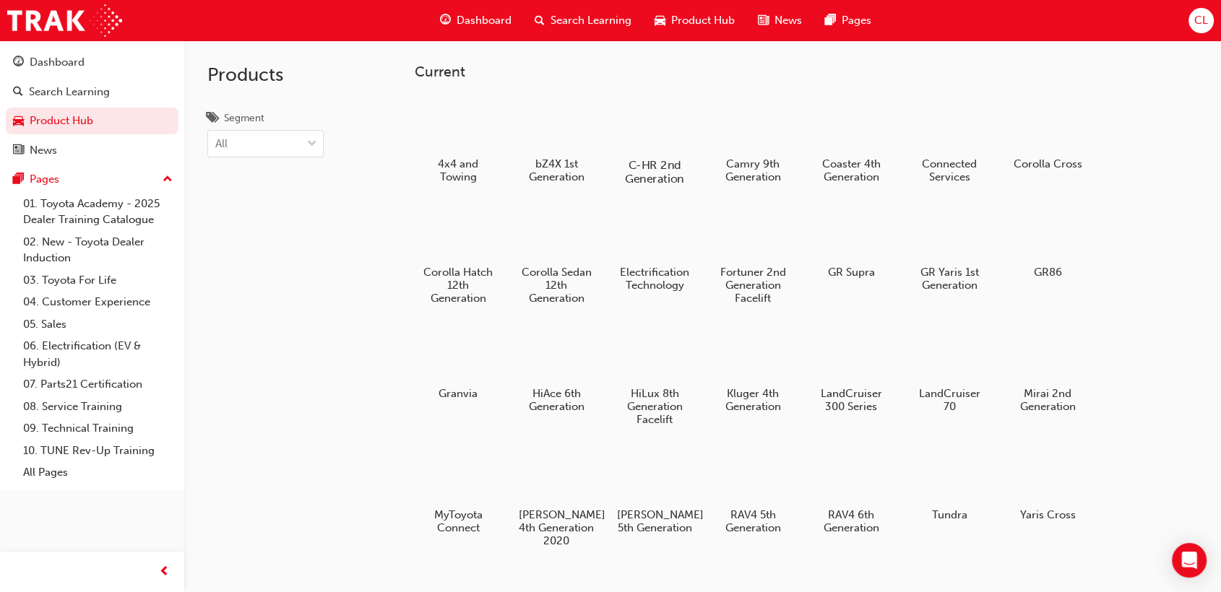
click at [647, 156] on div "C-HR 2nd Generation" at bounding box center [654, 140] width 92 height 103
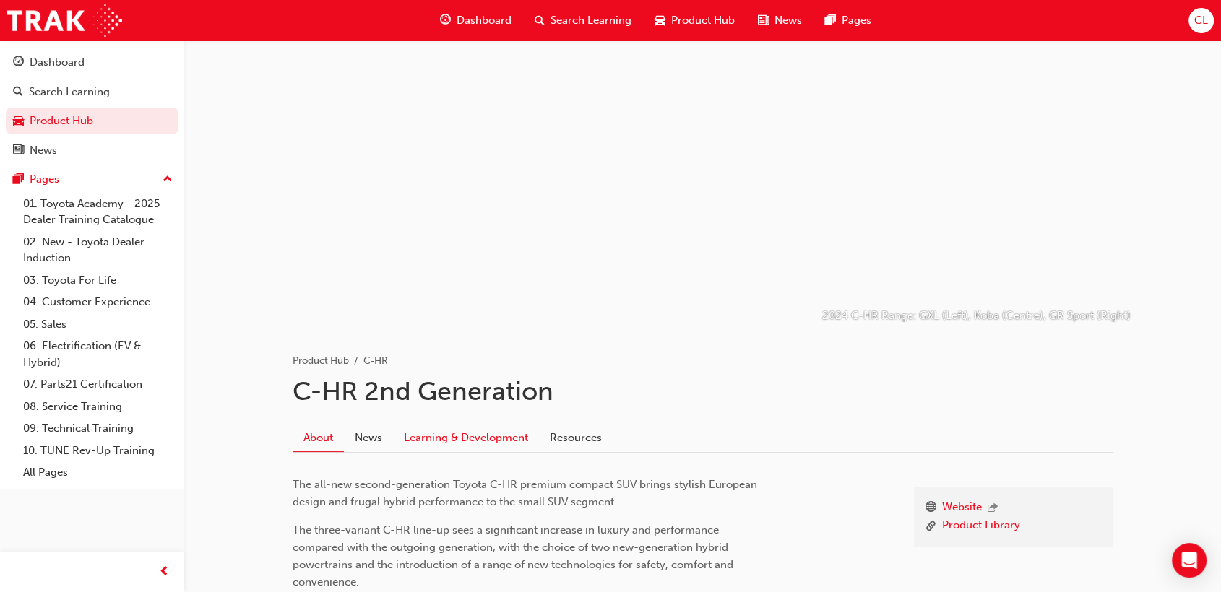
click at [507, 444] on link "Learning & Development" at bounding box center [466, 437] width 146 height 27
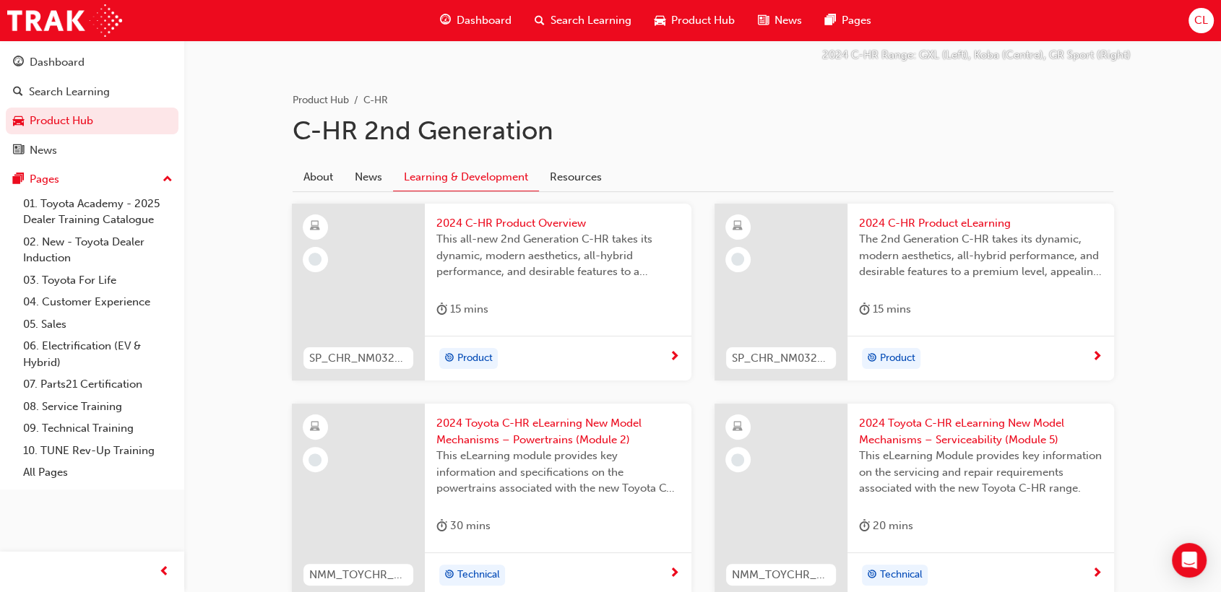
scroll to position [265, 0]
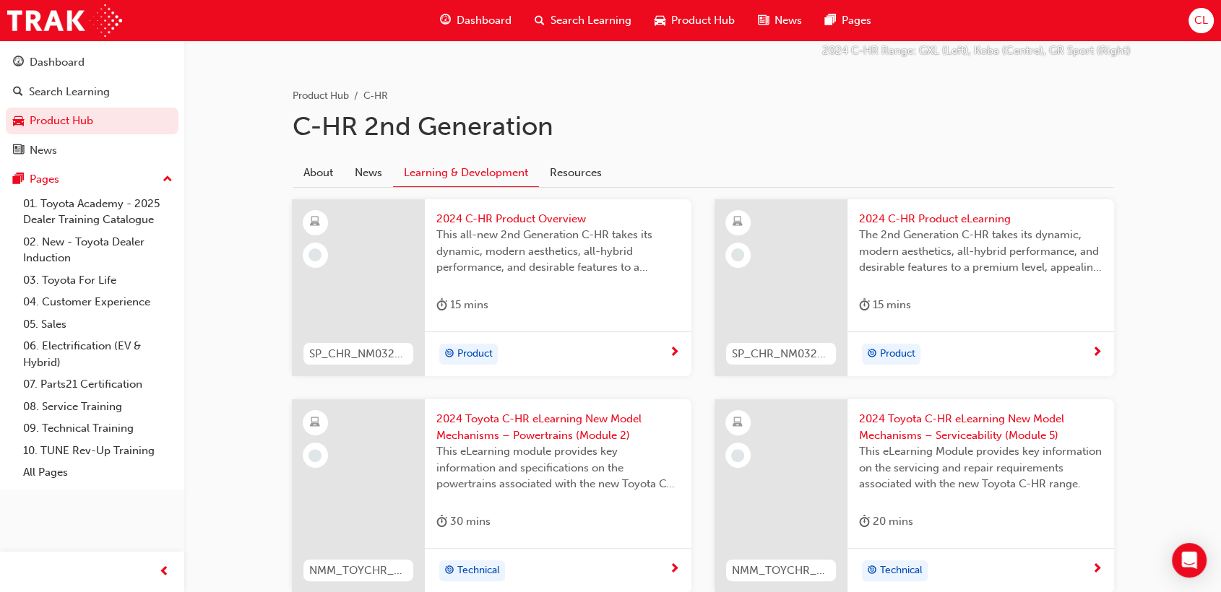
click at [545, 418] on span "2024 Toyota C-HR eLearning New Model Mechanisms – Powertrains (Module 2)" at bounding box center [557, 427] width 243 height 33
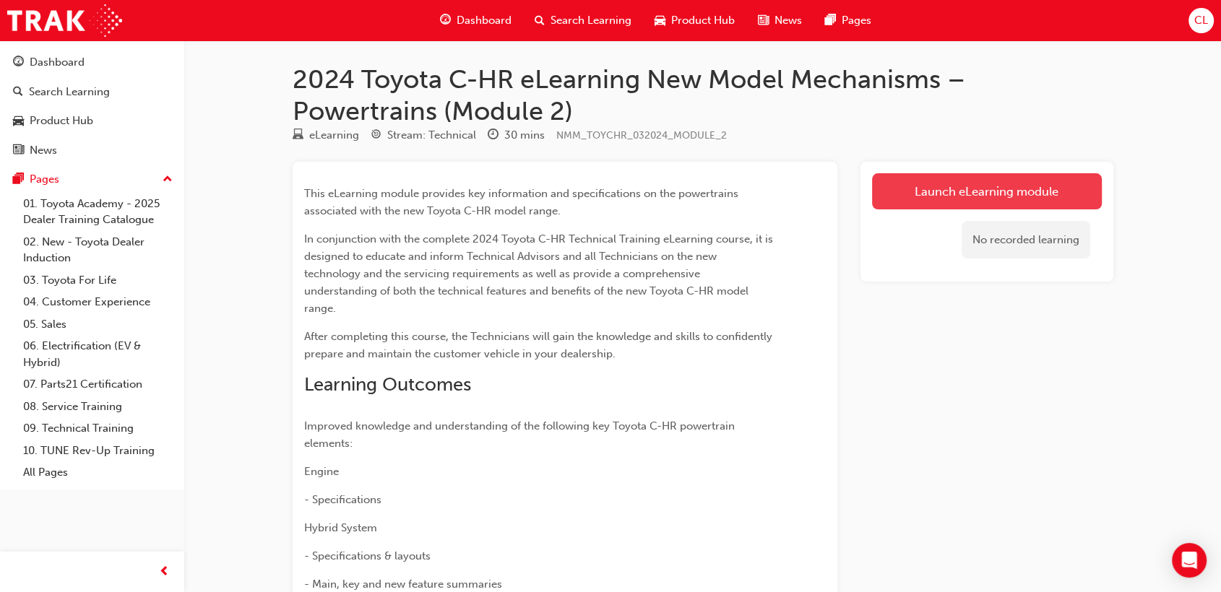
click at [959, 192] on link "Launch eLearning module" at bounding box center [987, 191] width 230 height 36
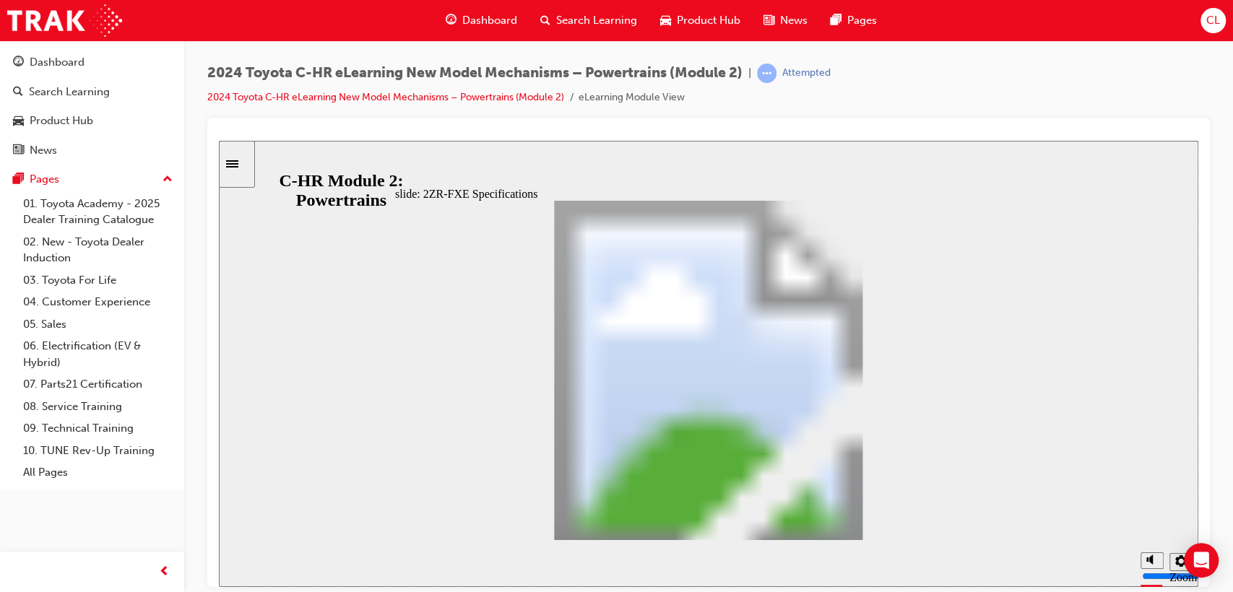
drag, startPoint x: 904, startPoint y: 358, endPoint x: 896, endPoint y: 438, distance: 79.9
drag, startPoint x: 905, startPoint y: 434, endPoint x: 920, endPoint y: 501, distance: 68.0
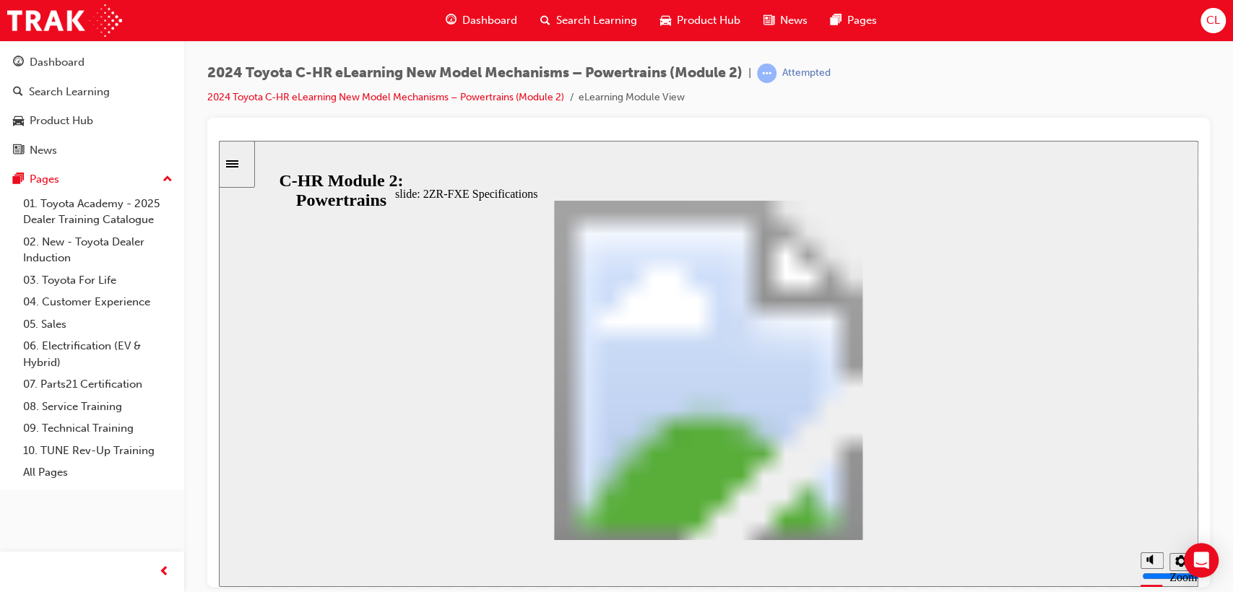
drag, startPoint x: 907, startPoint y: 368, endPoint x: 909, endPoint y: 457, distance: 88.9
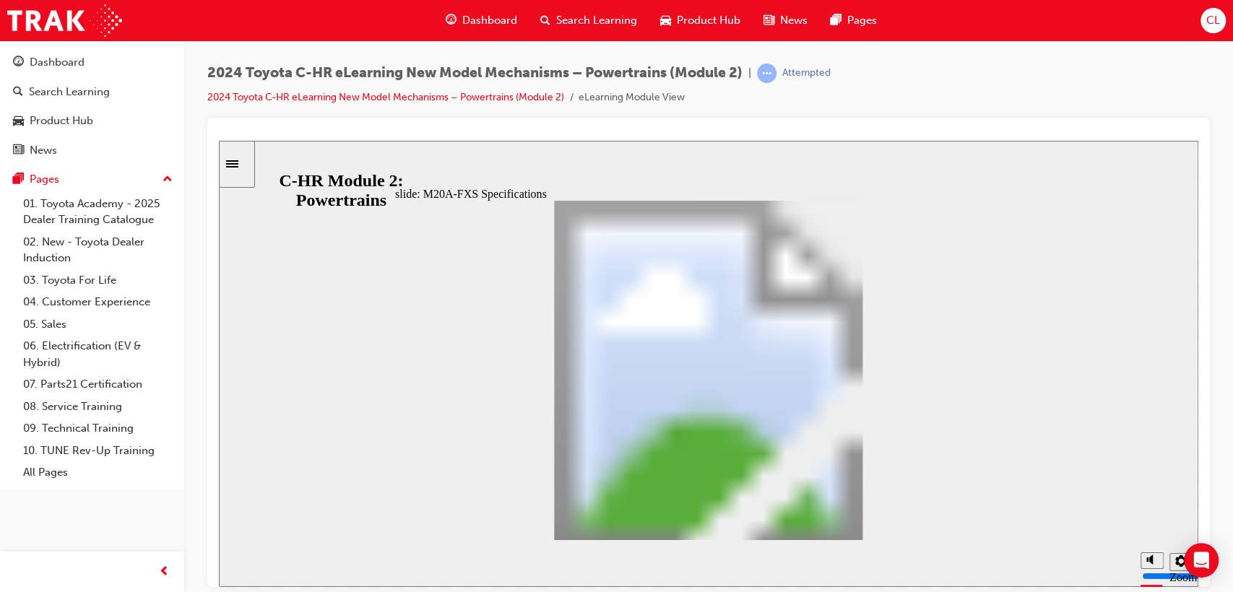
scroll to position [334, 0]
drag, startPoint x: 902, startPoint y: 452, endPoint x: 910, endPoint y: 561, distance: 108.6
click at [909, 559] on div "slide: M20A-FXS Specifications Table with 3 columns and 10 rows No. of Cyls. & …" at bounding box center [709, 363] width 980 height 446
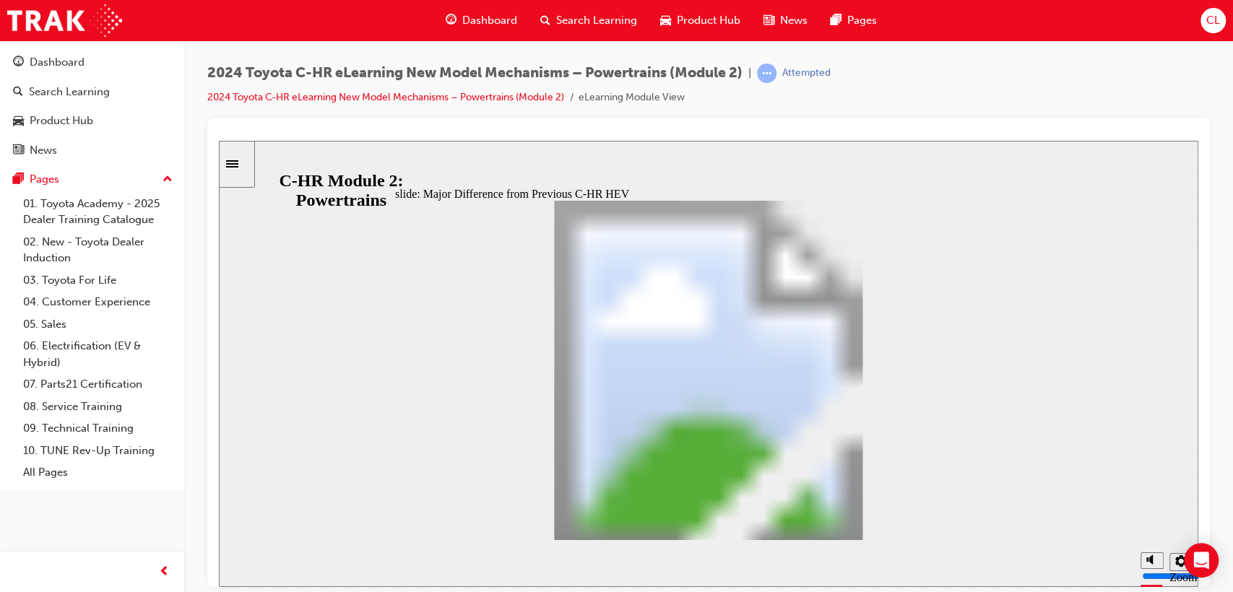
scroll to position [193, 0]
drag, startPoint x: 902, startPoint y: 328, endPoint x: 906, endPoint y: 397, distance: 68.7
drag, startPoint x: 906, startPoint y: 397, endPoint x: 916, endPoint y: 470, distance: 73.7
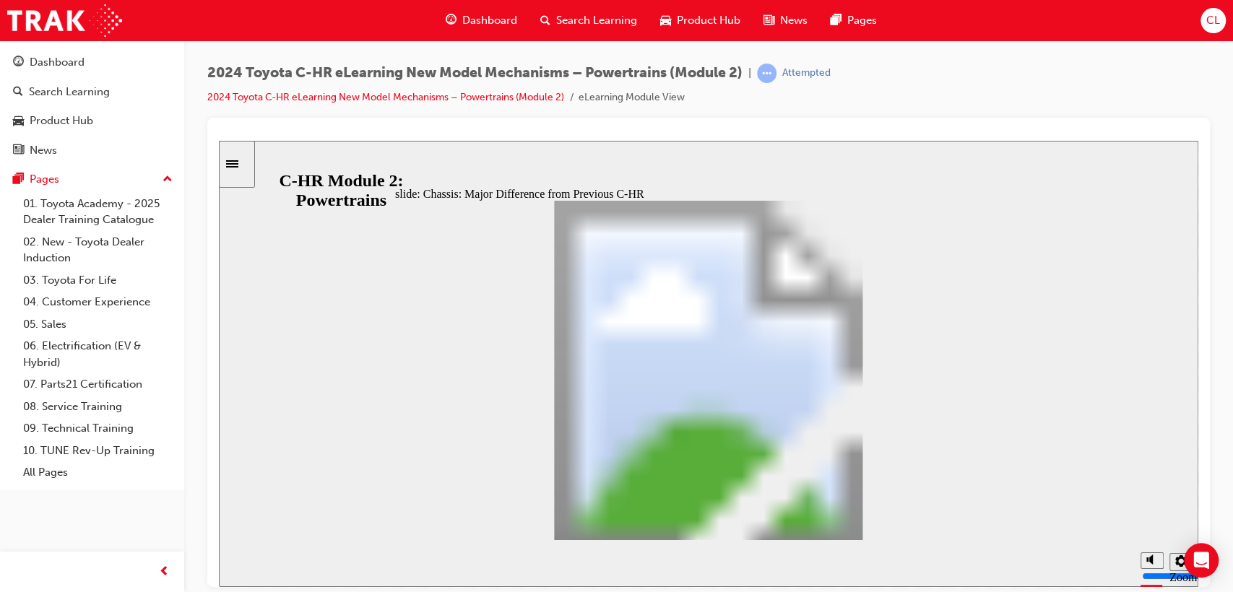
scroll to position [224, 0]
drag, startPoint x: 901, startPoint y: 338, endPoint x: 898, endPoint y: 444, distance: 105.5
drag, startPoint x: 898, startPoint y: 444, endPoint x: 902, endPoint y: 466, distance: 22.7
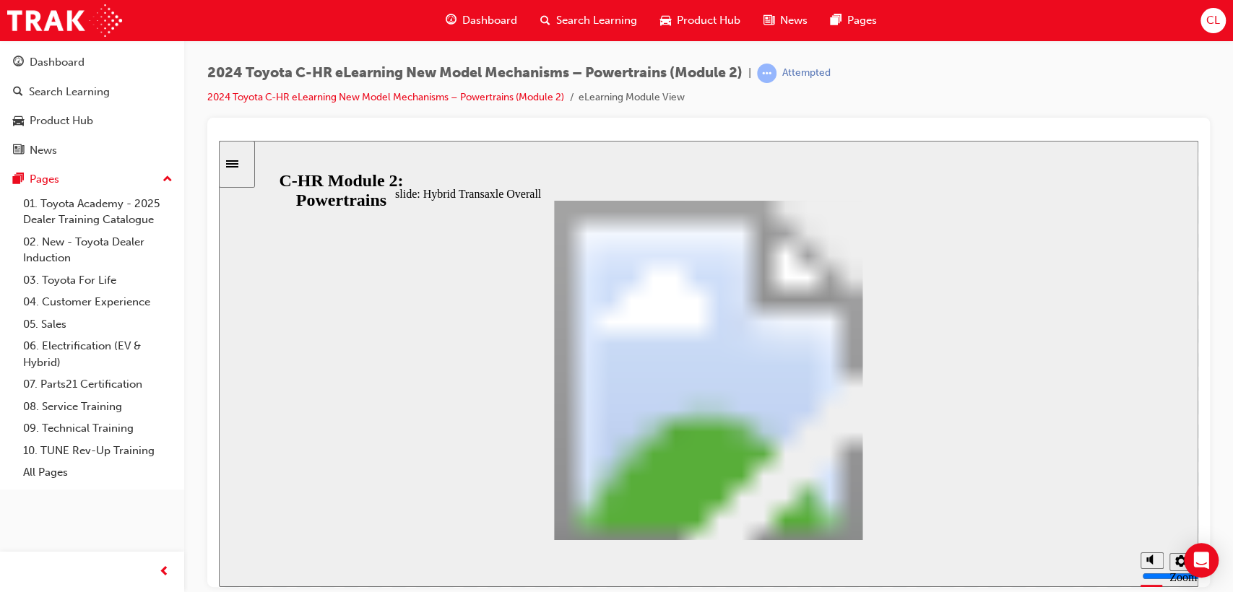
drag, startPoint x: 901, startPoint y: 360, endPoint x: 897, endPoint y: 394, distance: 34.9
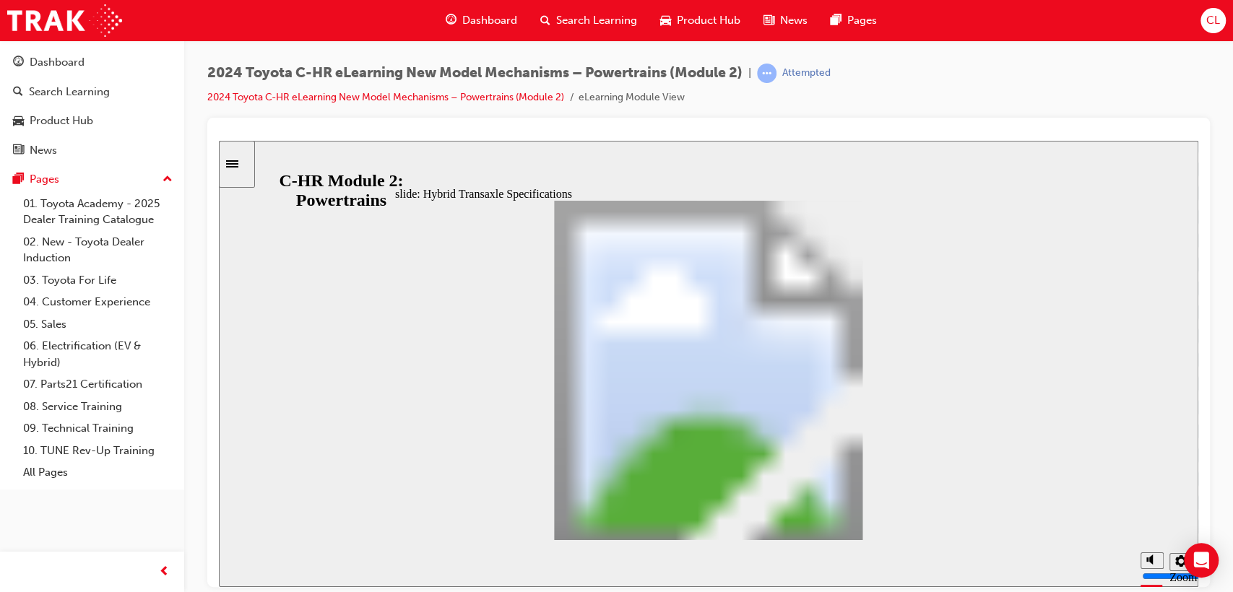
drag, startPoint x: 901, startPoint y: 368, endPoint x: 899, endPoint y: 401, distance: 33.3
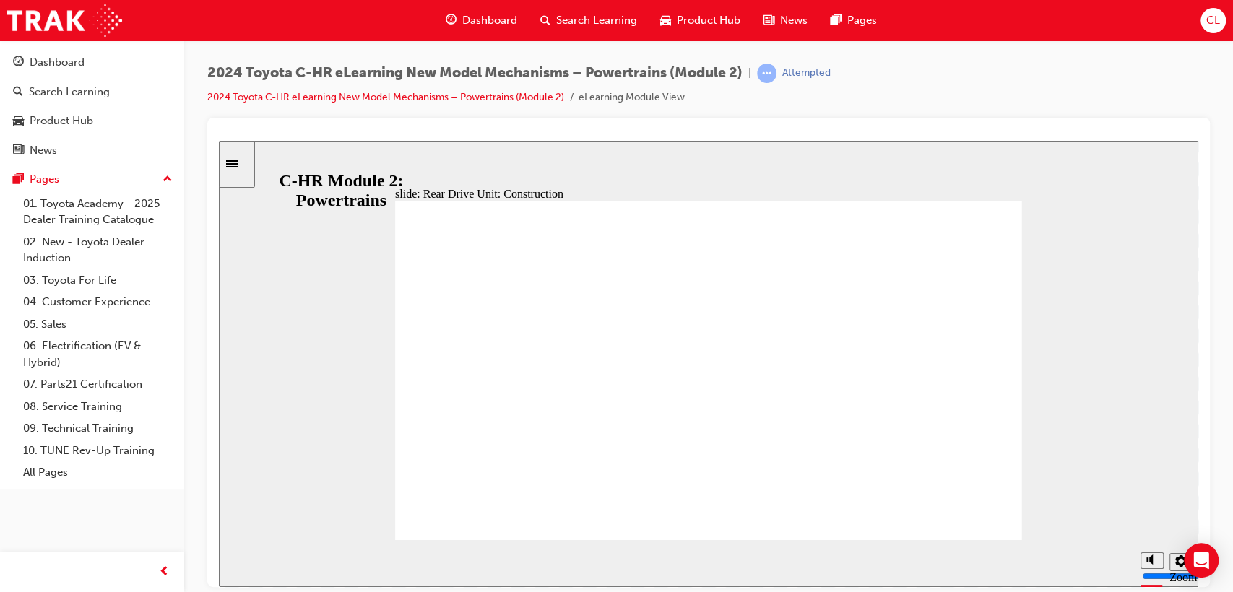
drag, startPoint x: 632, startPoint y: 545, endPoint x: 923, endPoint y: 519, distance: 292.3
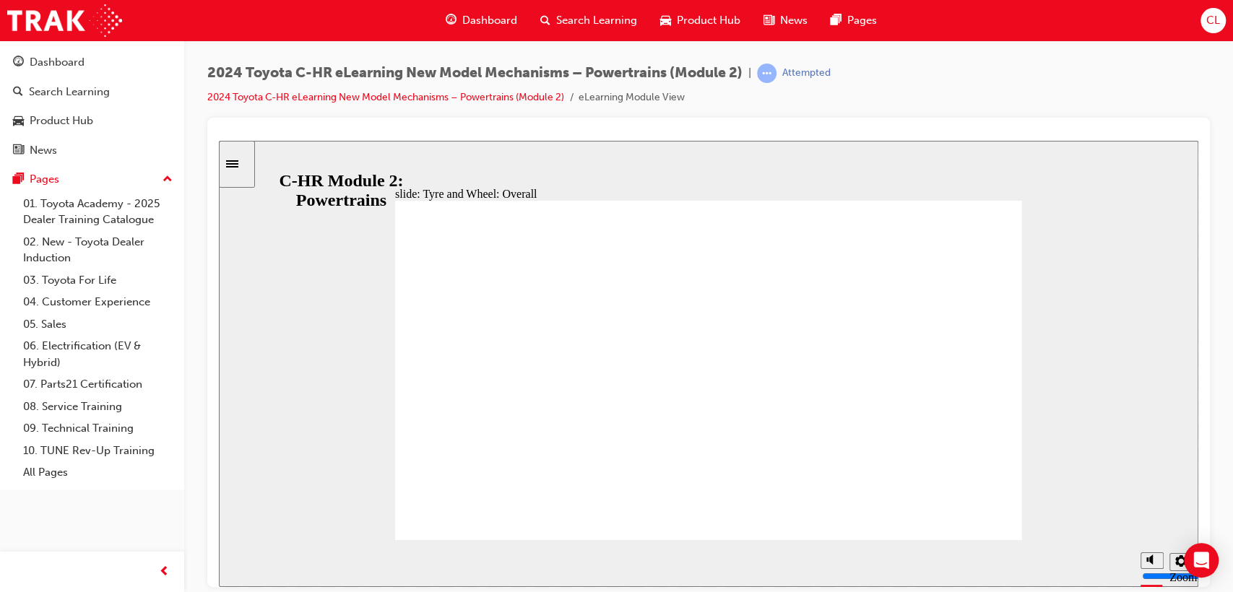
drag, startPoint x: 904, startPoint y: 373, endPoint x: 904, endPoint y: 461, distance: 87.4
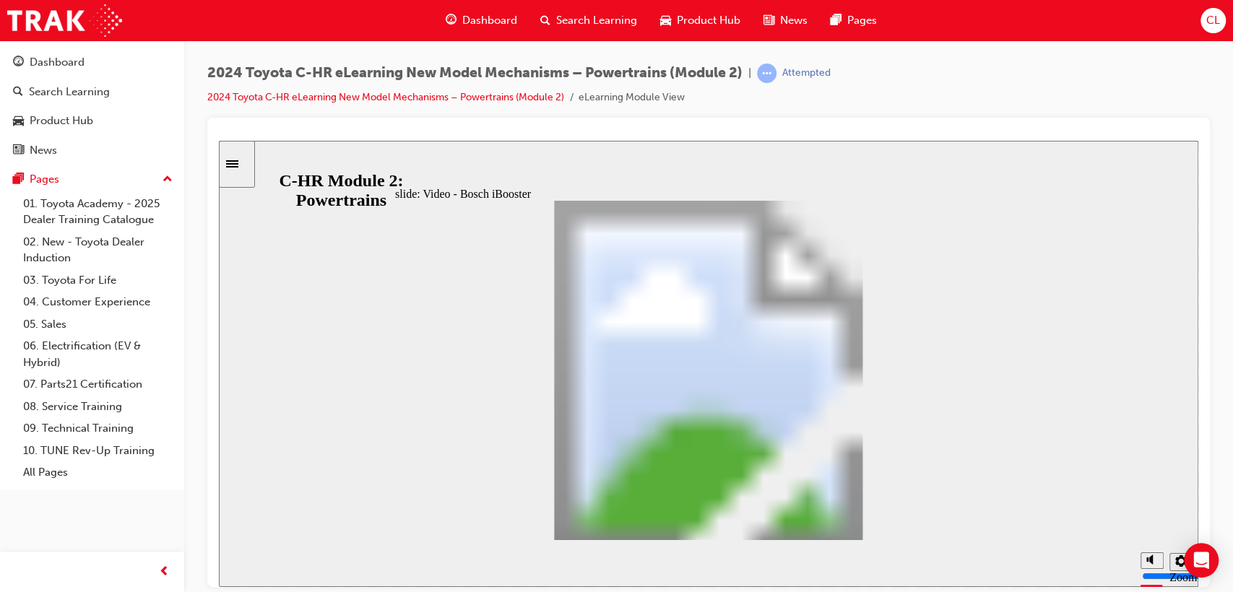
scroll to position [0, 0]
click at [1111, 483] on div "slide: Video - Bosch iBooster Watch the video before continuing: “Bosch iBooste…" at bounding box center [709, 363] width 980 height 446
